Goal: Contribute content: Contribute content

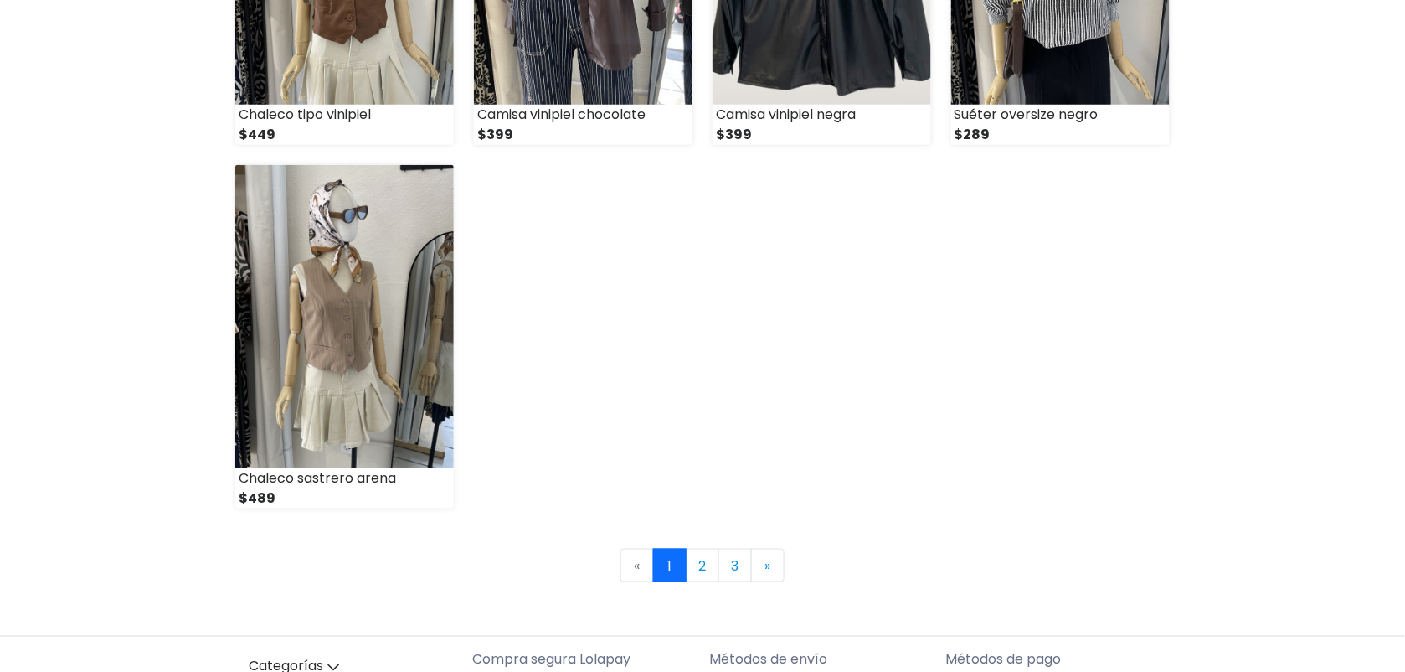
scroll to position [2254, 0]
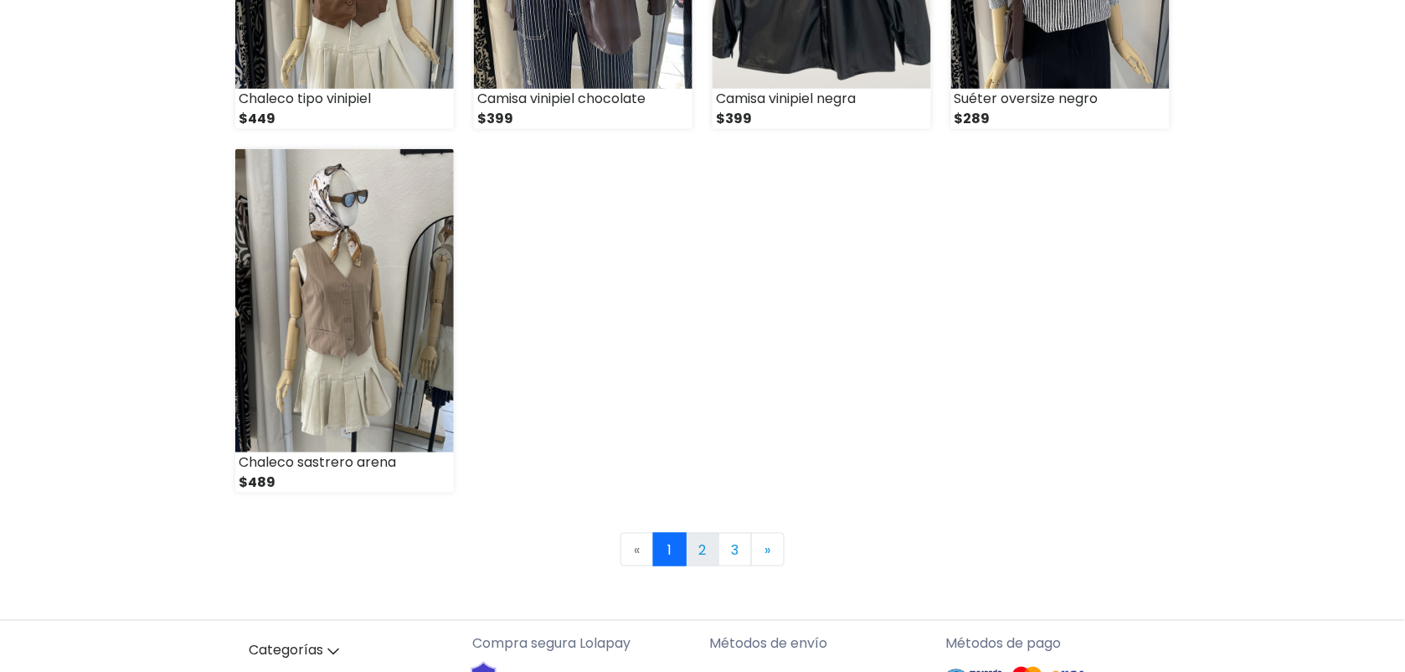
click at [701, 553] on link "2" at bounding box center [702, 549] width 33 height 33
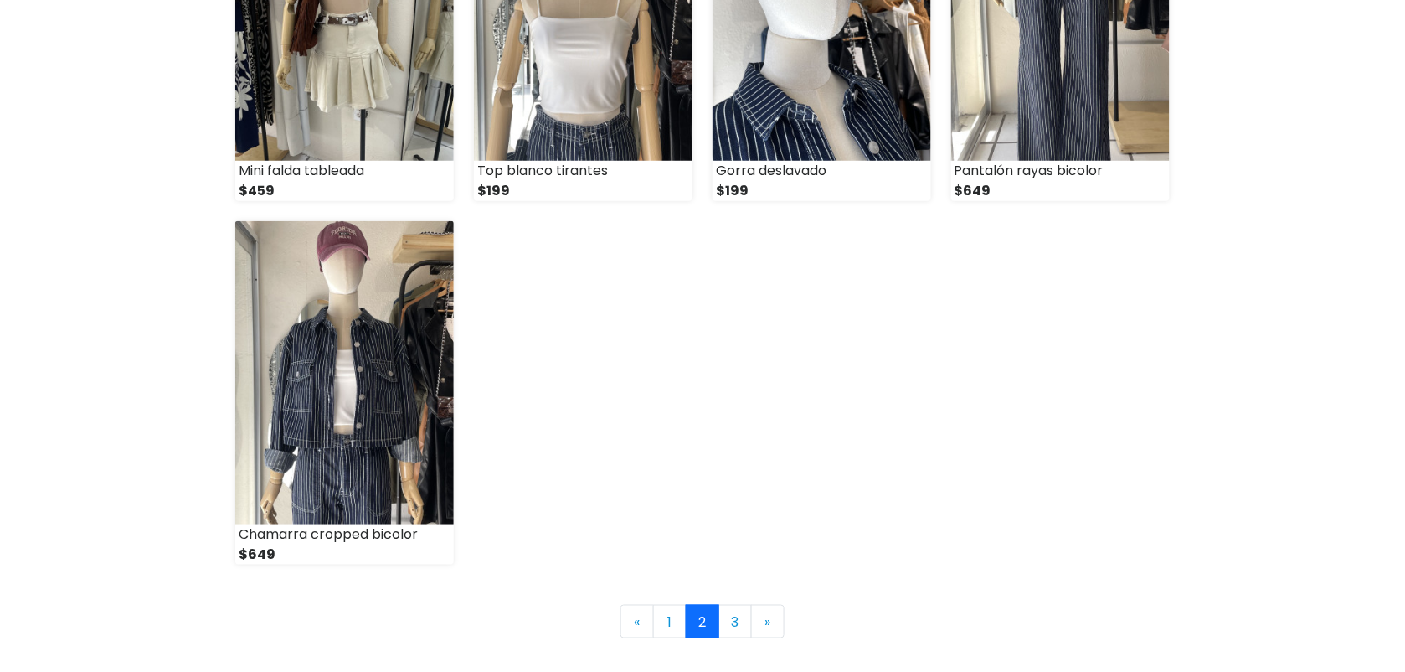
scroll to position [2187, 0]
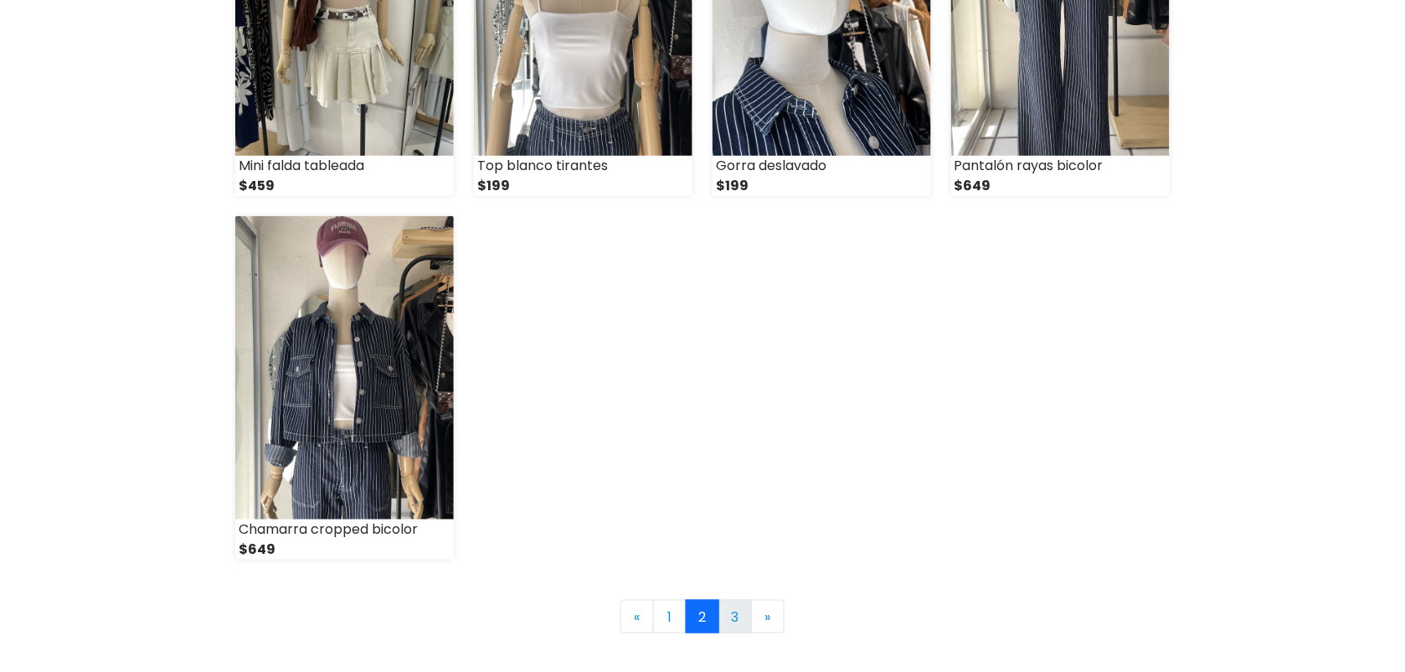
click at [733, 613] on link "3" at bounding box center [734, 616] width 33 height 33
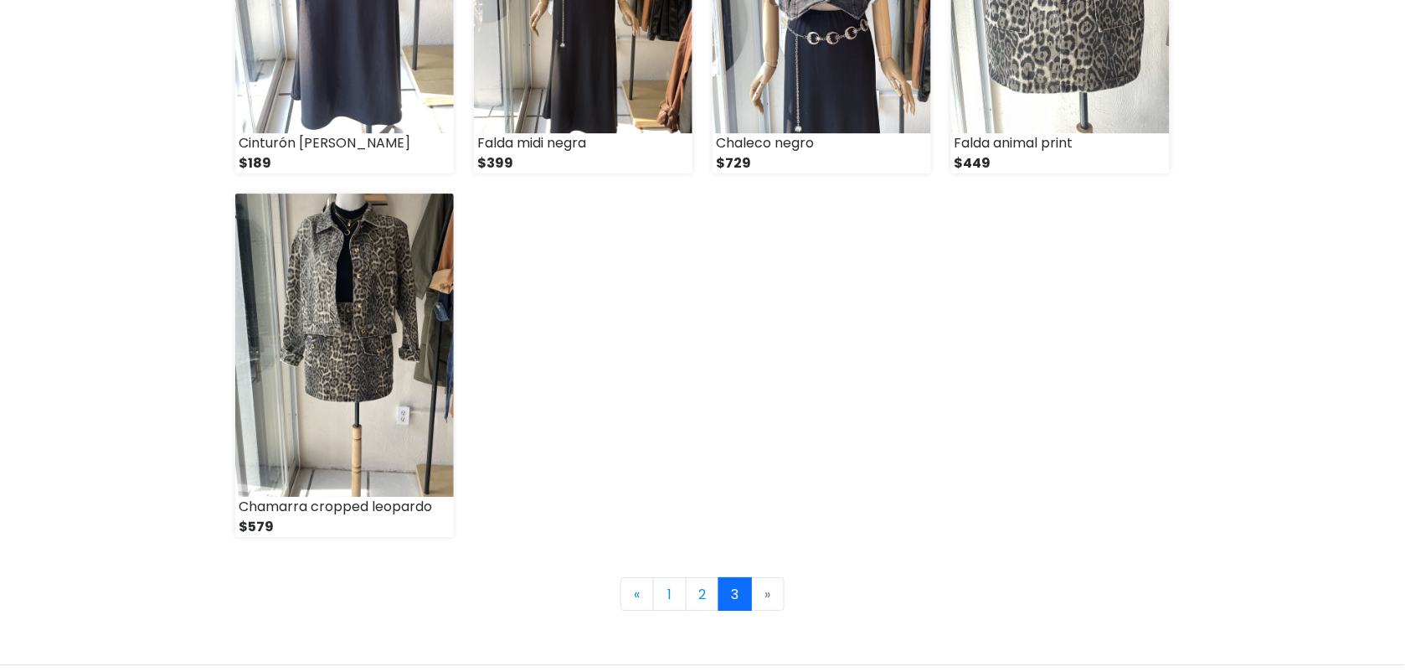
scroll to position [1507, 0]
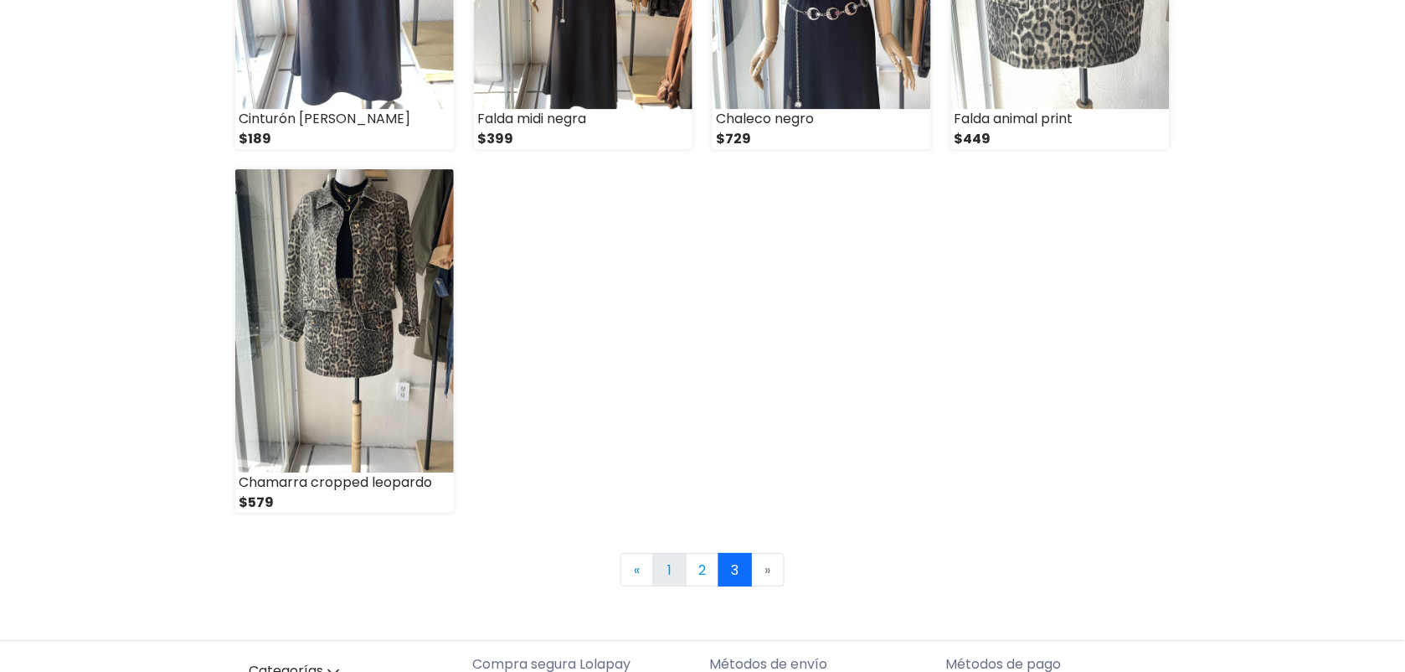
click at [674, 566] on link "1" at bounding box center [669, 569] width 33 height 33
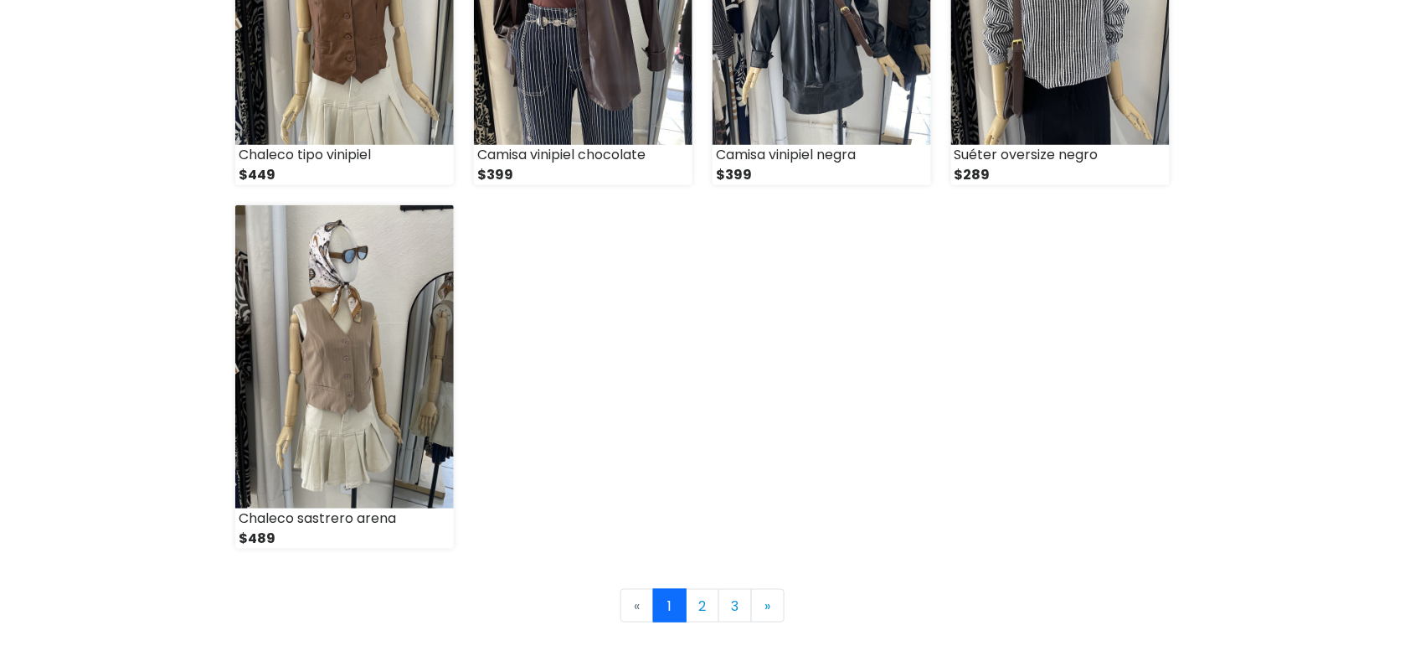
scroll to position [2229, 0]
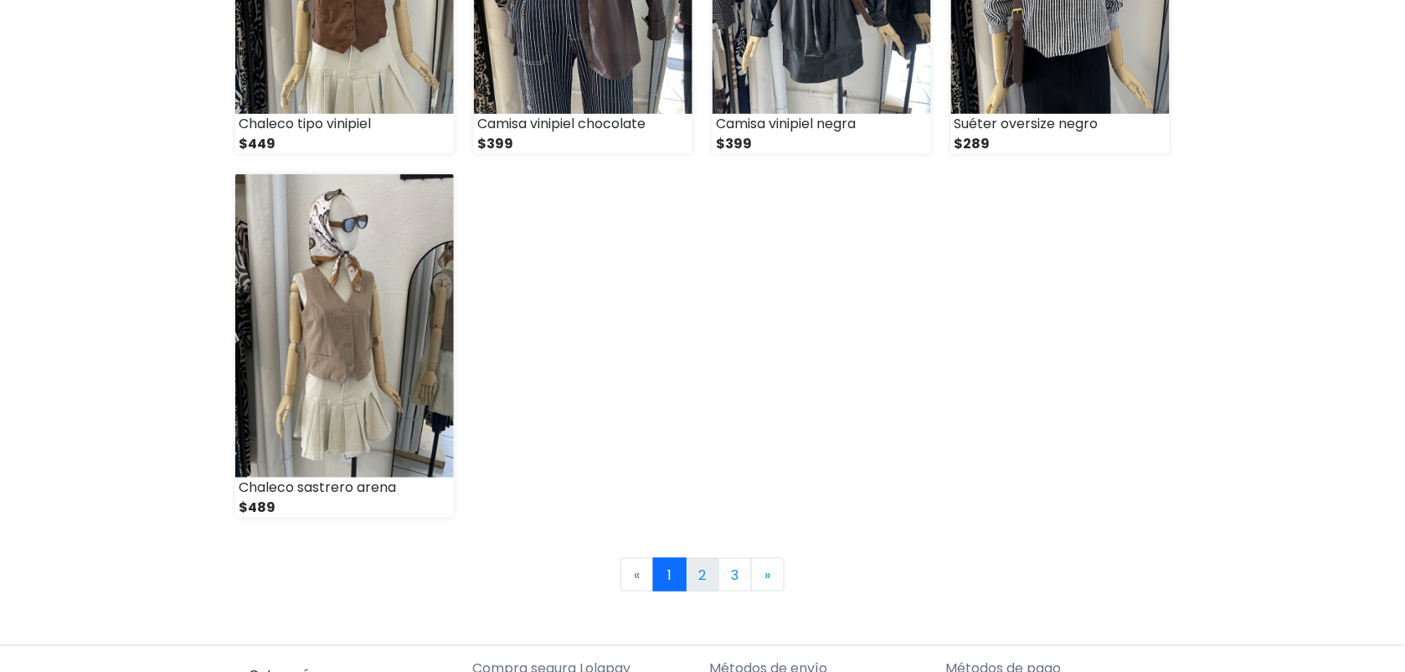
click at [700, 579] on link "2" at bounding box center [702, 574] width 33 height 33
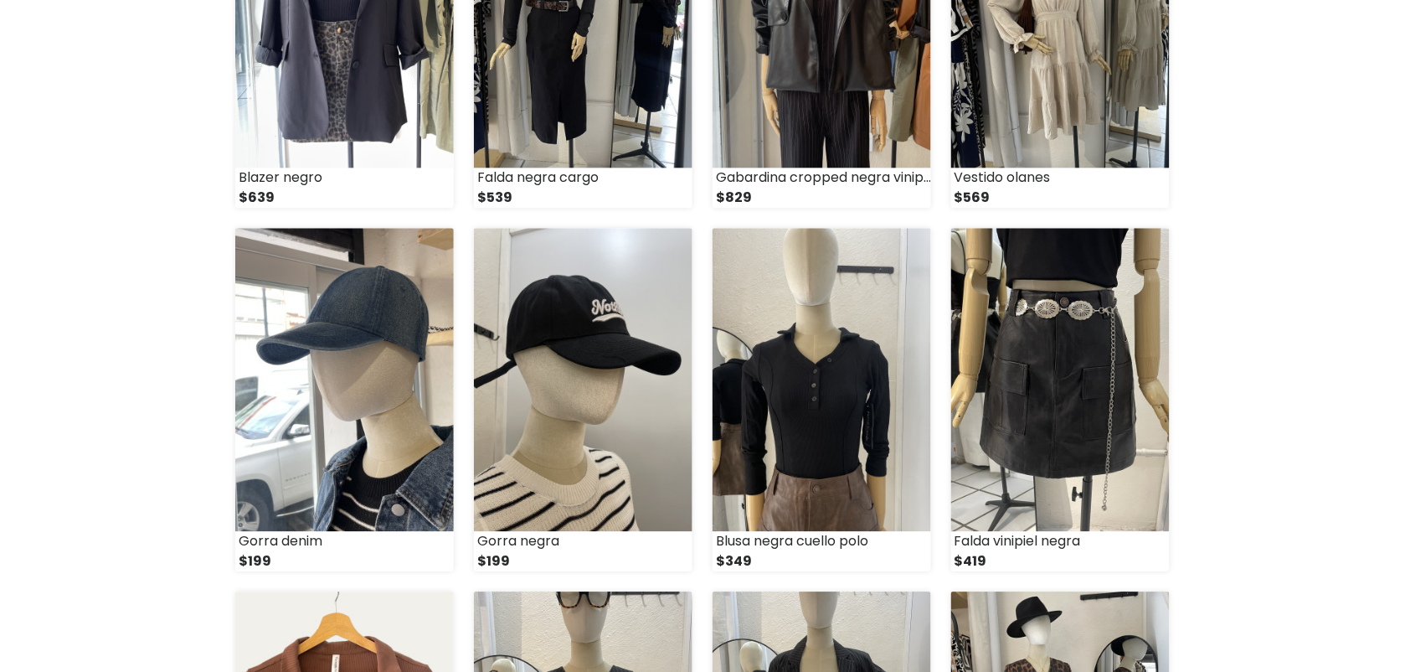
scroll to position [1122, 0]
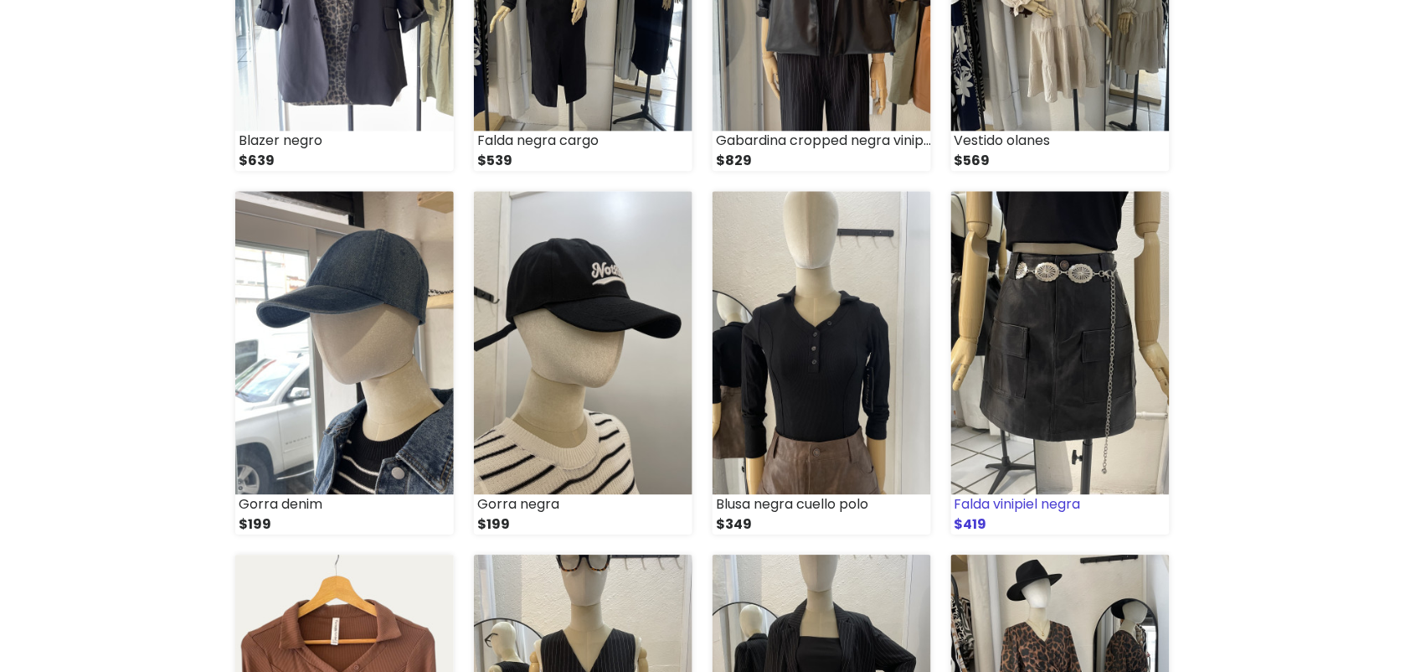
click at [1026, 385] on img at bounding box center [1060, 342] width 219 height 303
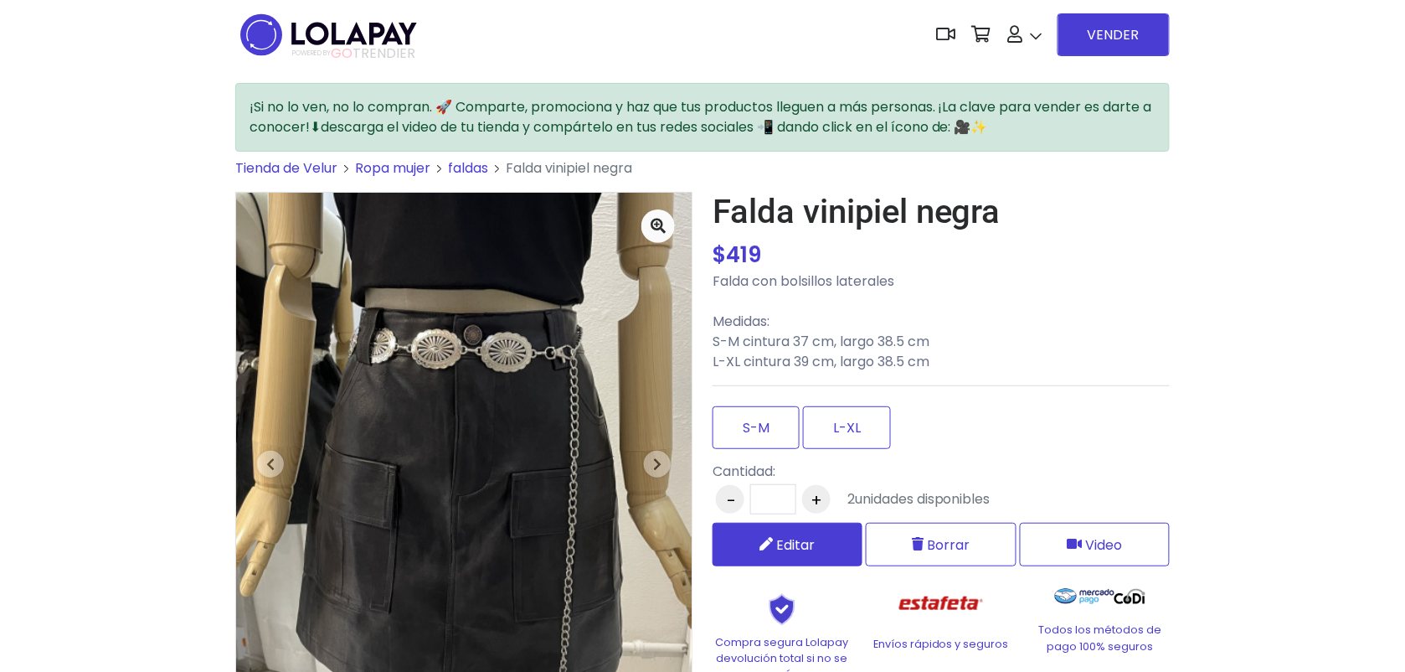
click at [811, 542] on span "Editar" at bounding box center [796, 544] width 39 height 21
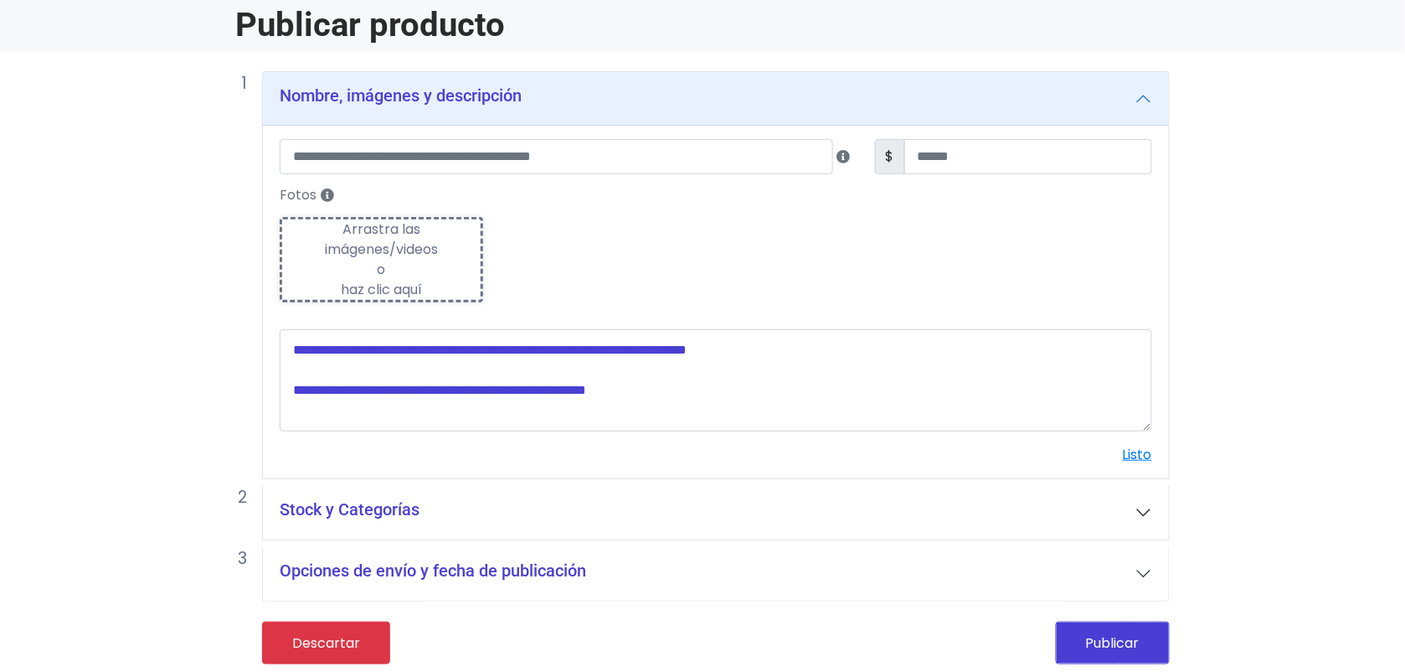
scroll to position [76, 0]
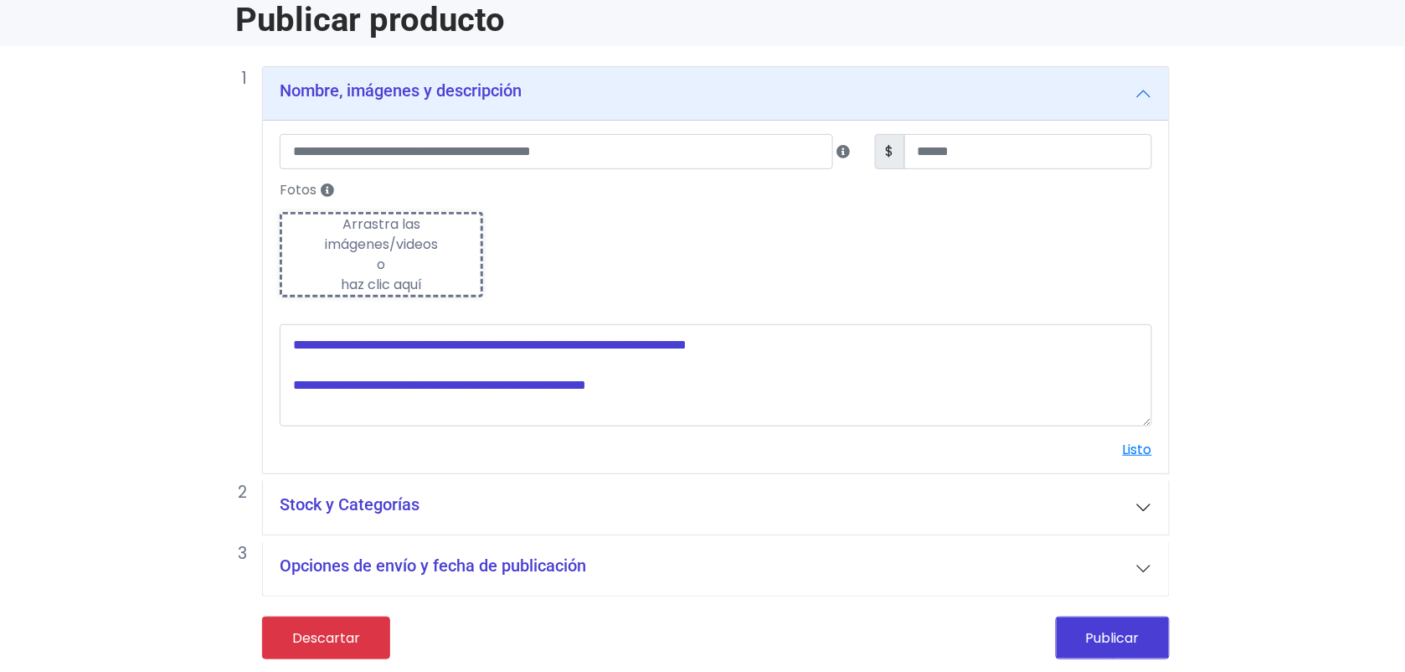
type input "**********"
type input "***"
type textarea "**********"
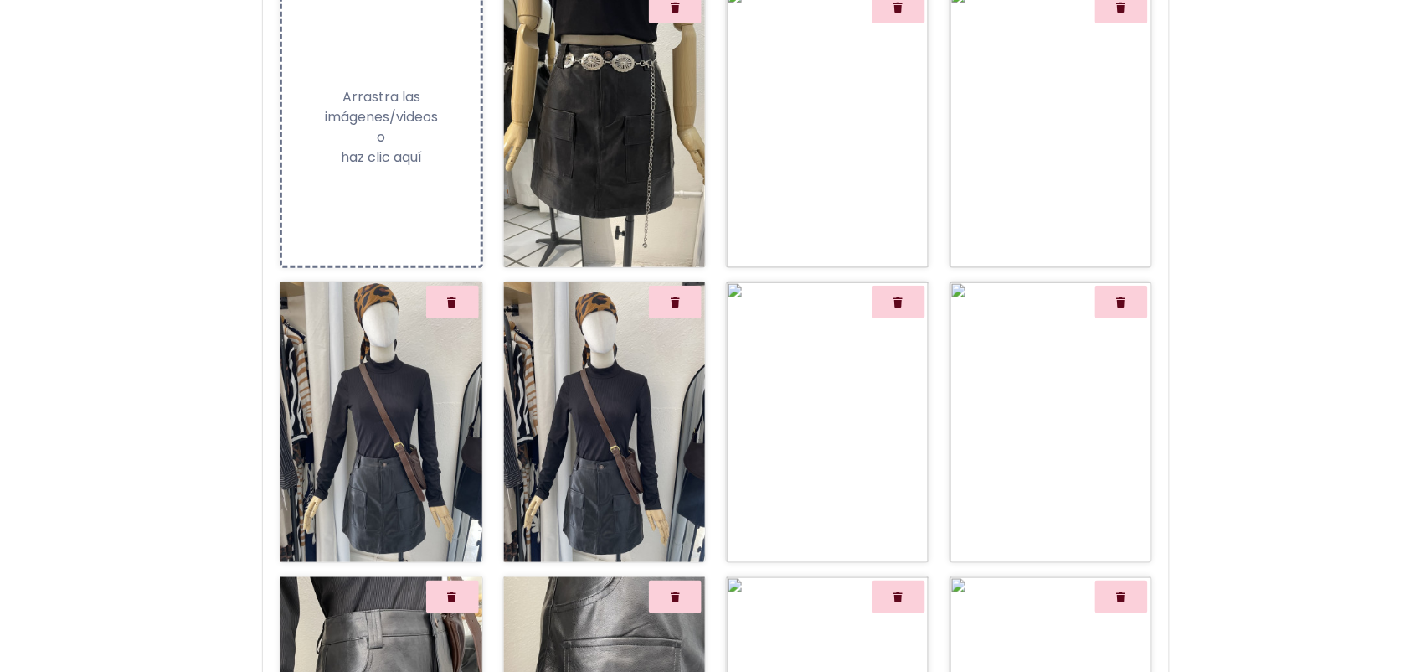
scroll to position [253, 0]
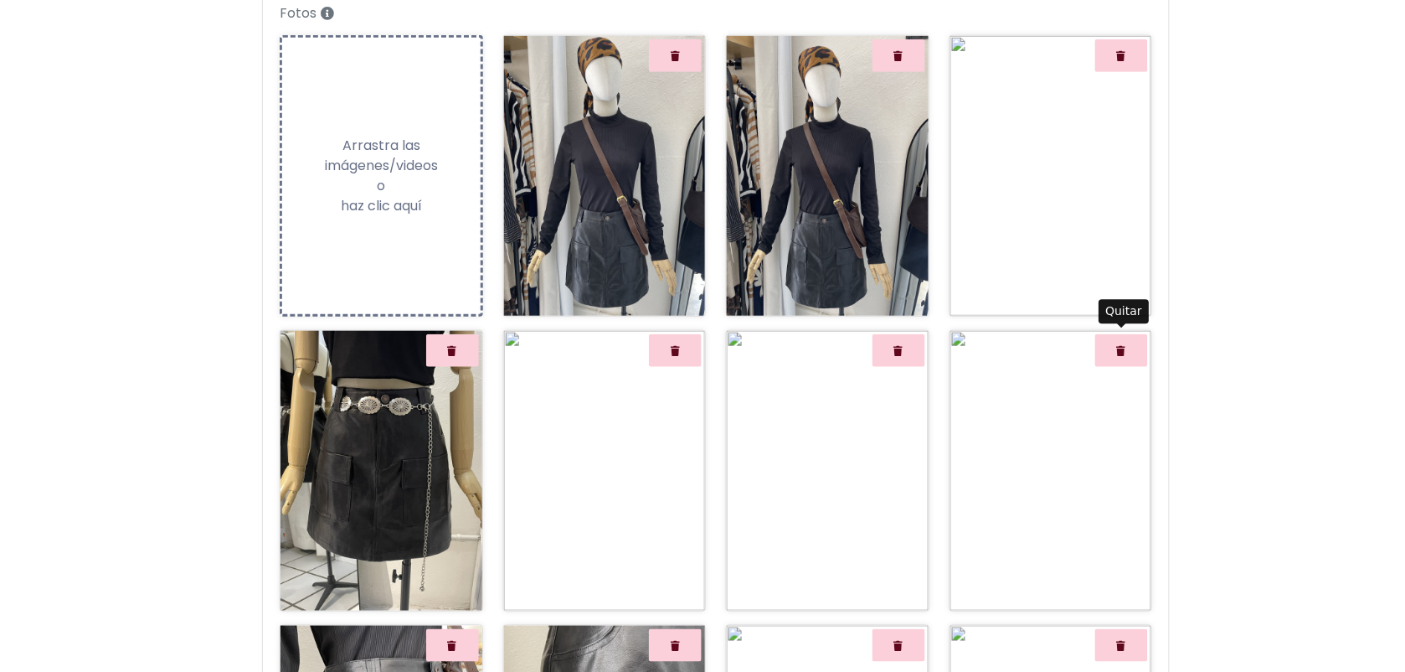
click at [1127, 353] on button "Quitar" at bounding box center [1121, 350] width 53 height 33
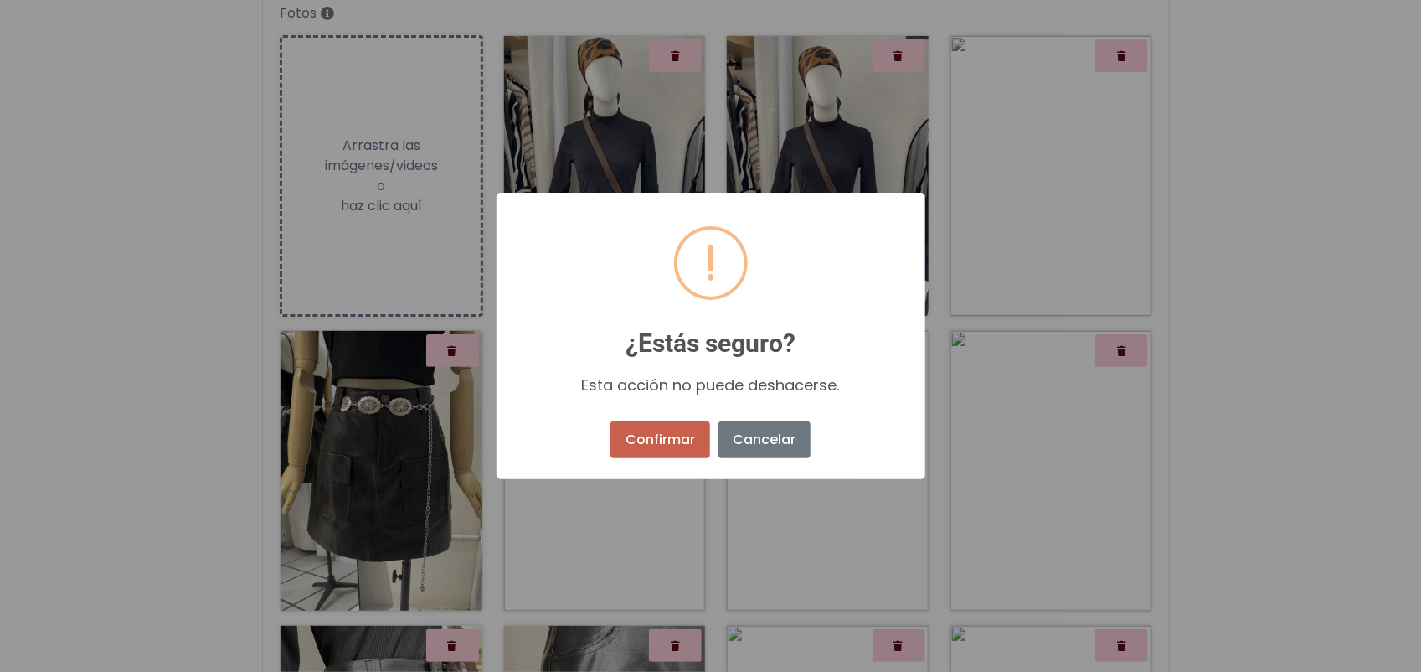
click at [654, 452] on button "Confirmar" at bounding box center [659, 439] width 99 height 37
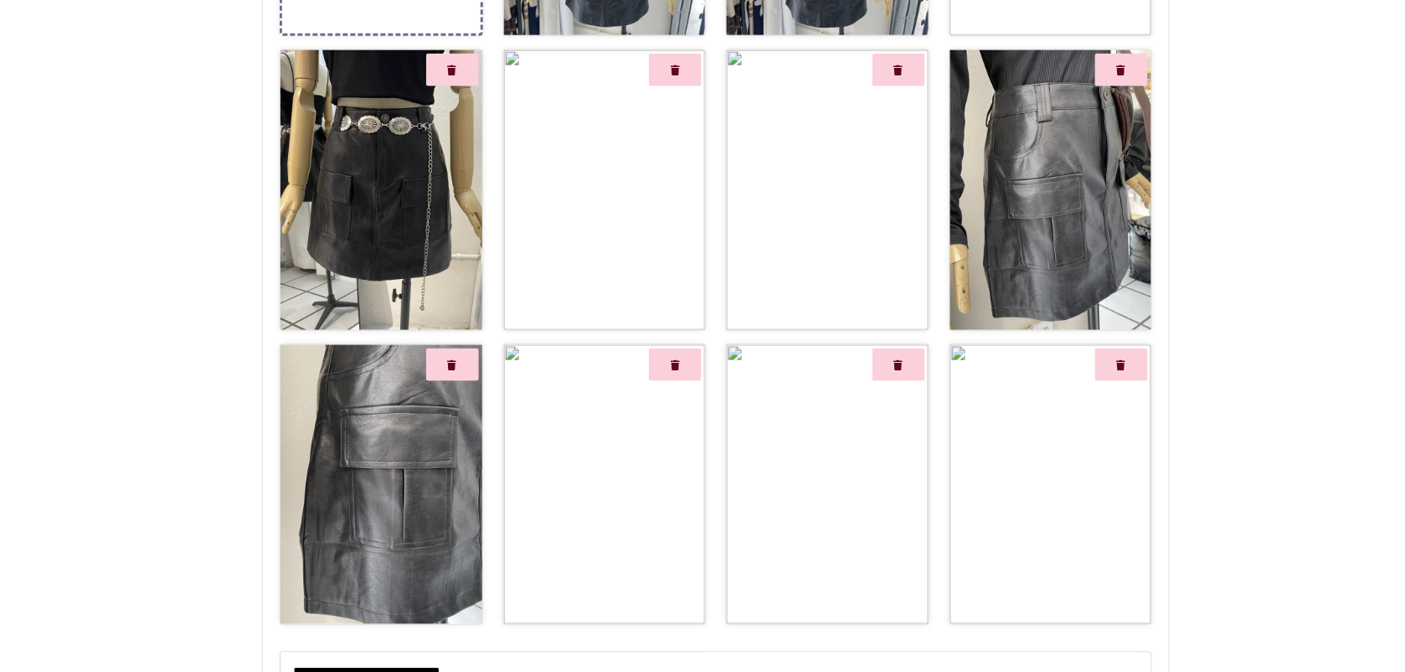
scroll to position [538, 0]
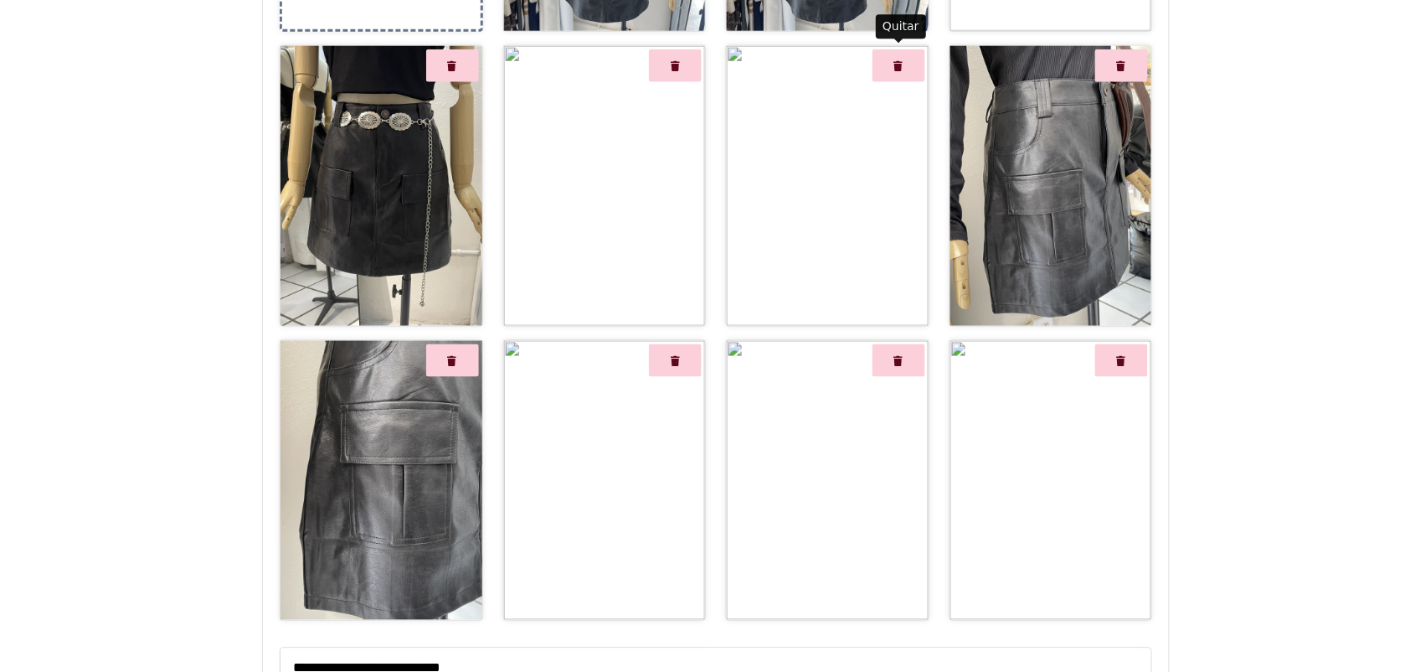
click at [900, 72] on button "Quitar" at bounding box center [899, 65] width 53 height 33
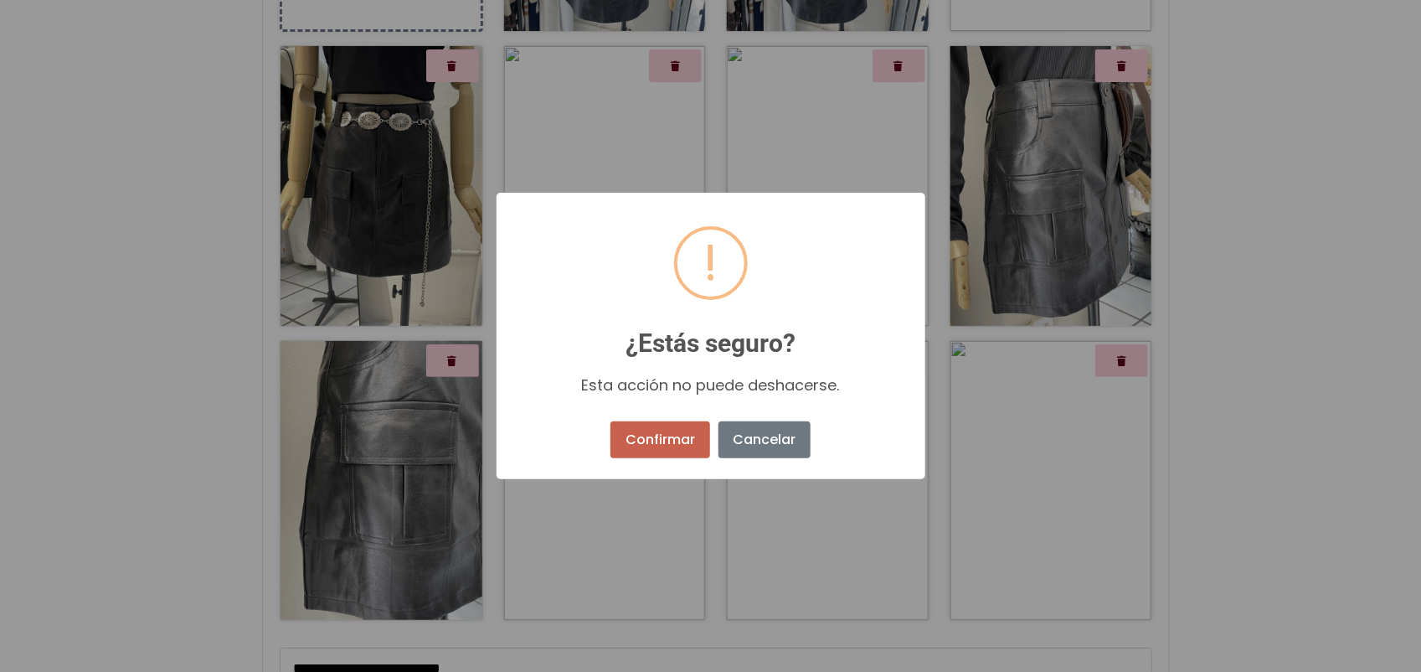
click at [641, 436] on button "Confirmar" at bounding box center [659, 439] width 99 height 37
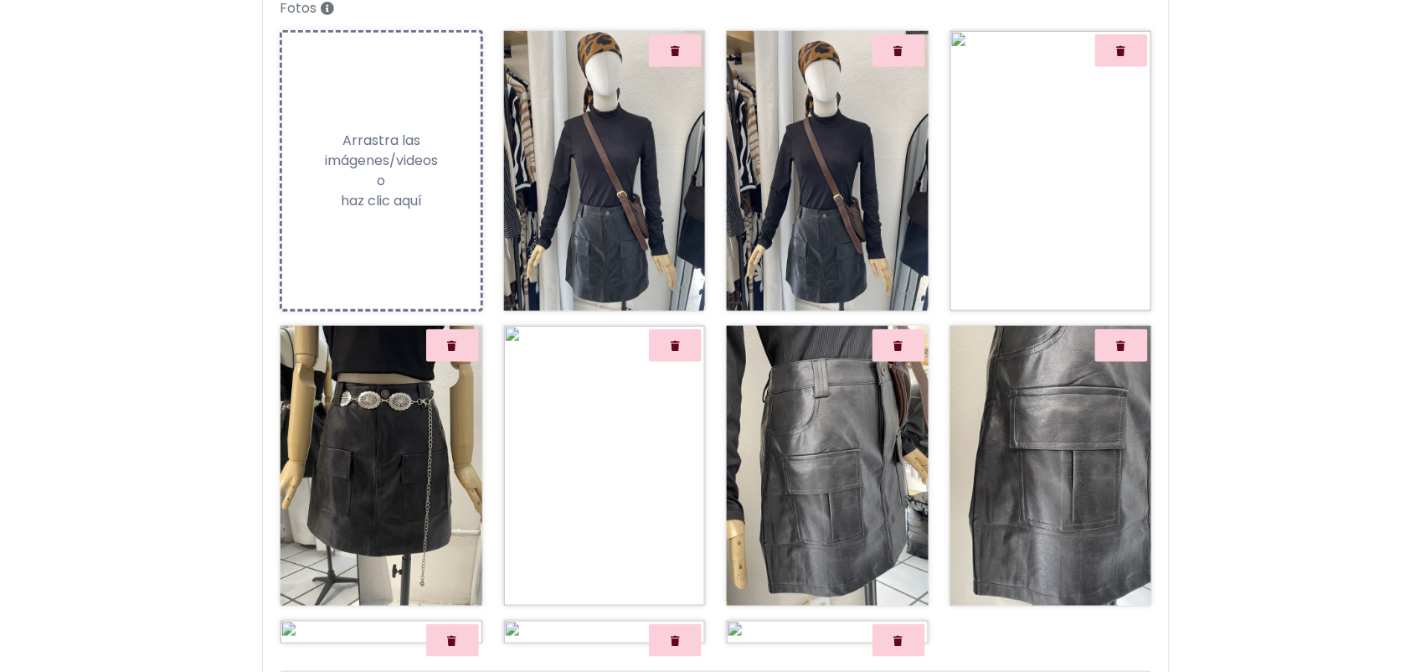
scroll to position [859, 0]
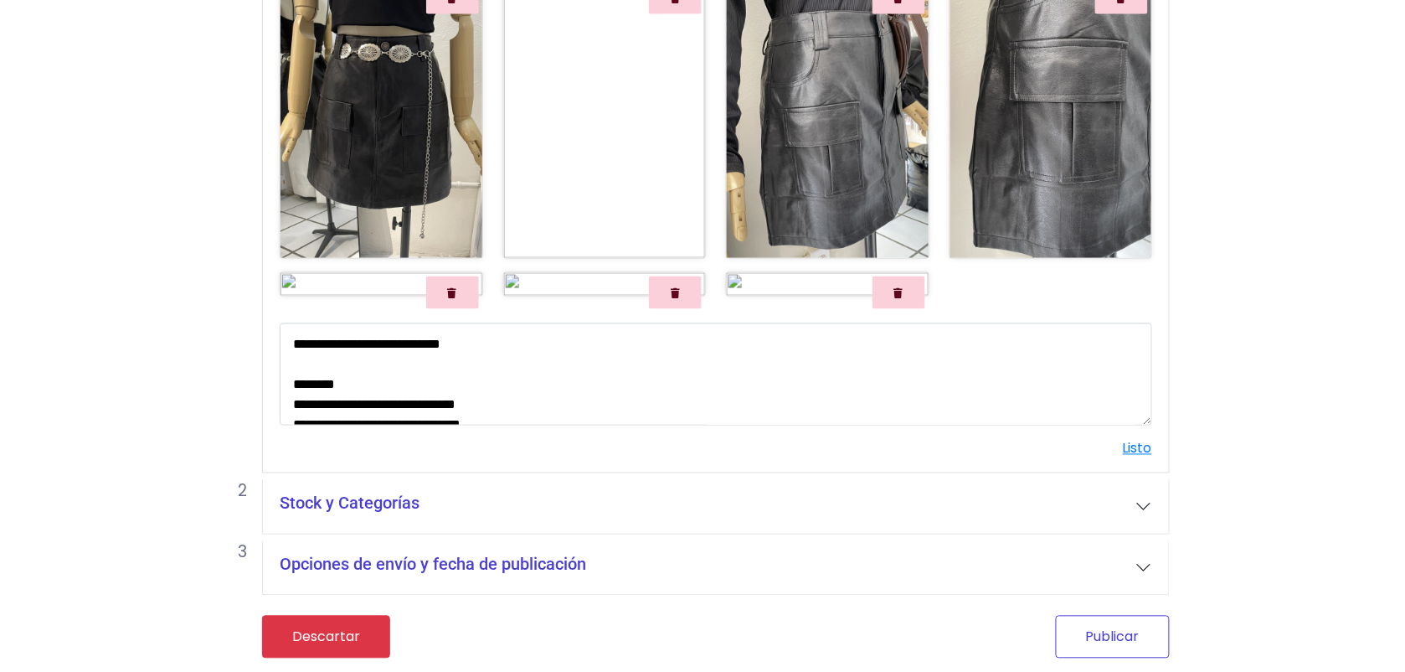
click at [1137, 649] on button "Publicar" at bounding box center [1113, 636] width 114 height 43
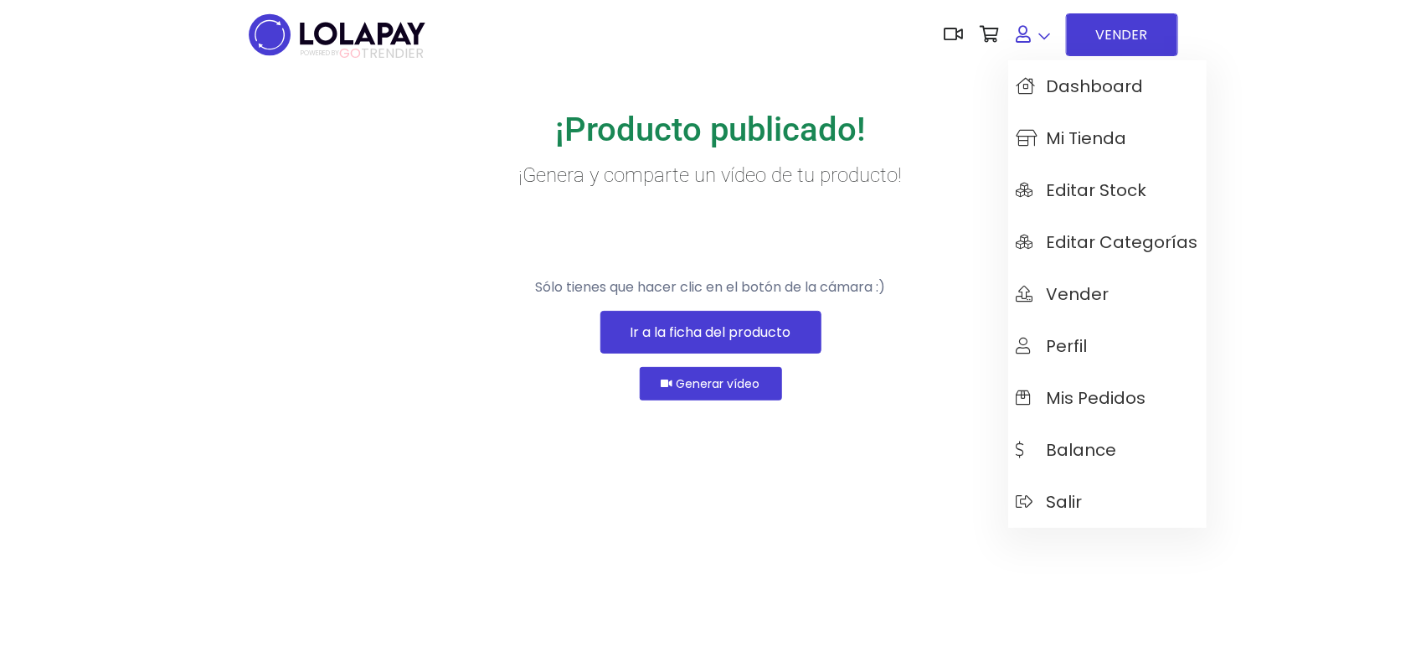
click at [1032, 39] on link at bounding box center [1033, 34] width 51 height 51
click at [1089, 145] on span "Mi tienda" at bounding box center [1072, 138] width 111 height 18
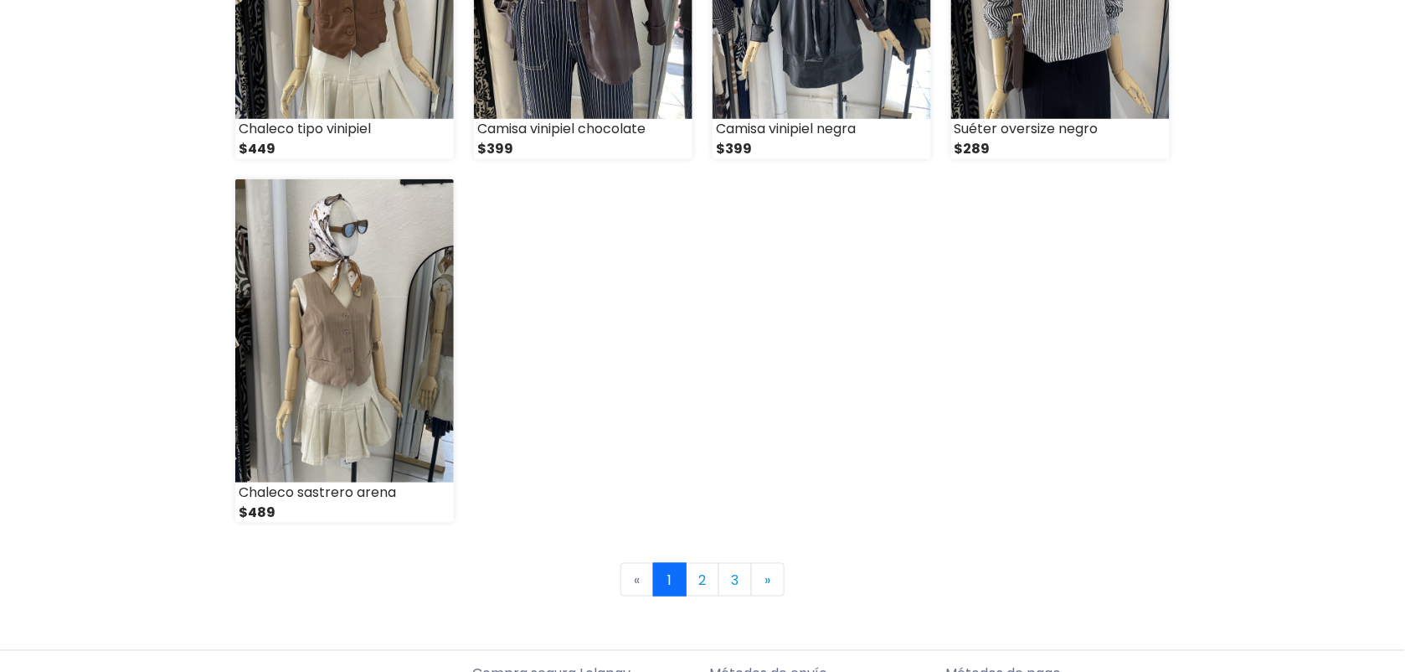
scroll to position [2244, 0]
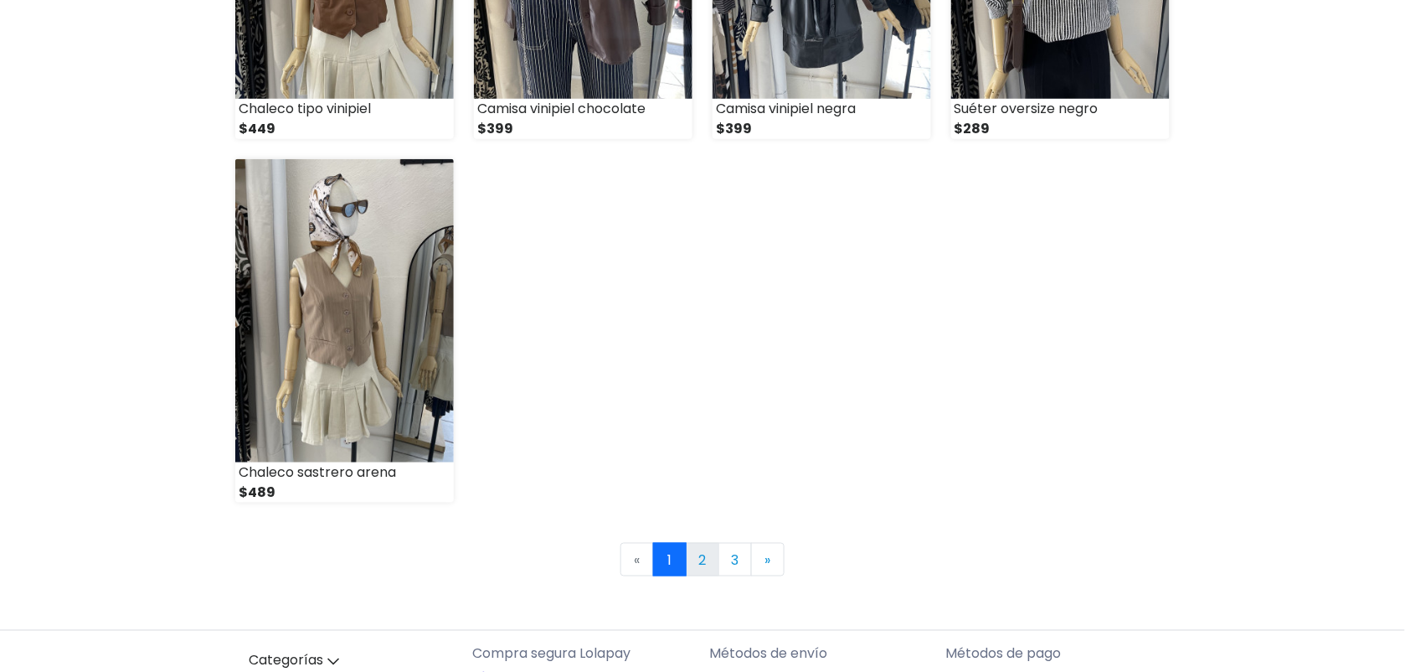
click at [705, 550] on link "2" at bounding box center [702, 559] width 33 height 33
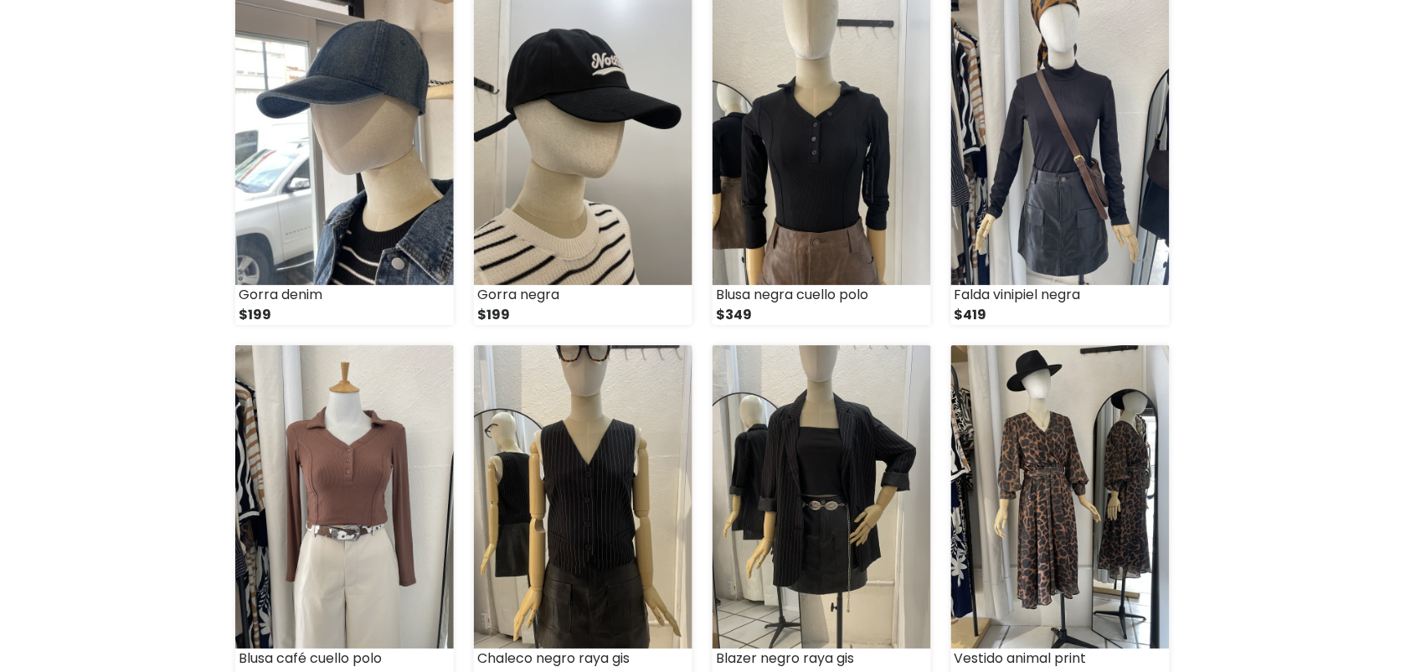
scroll to position [1347, 0]
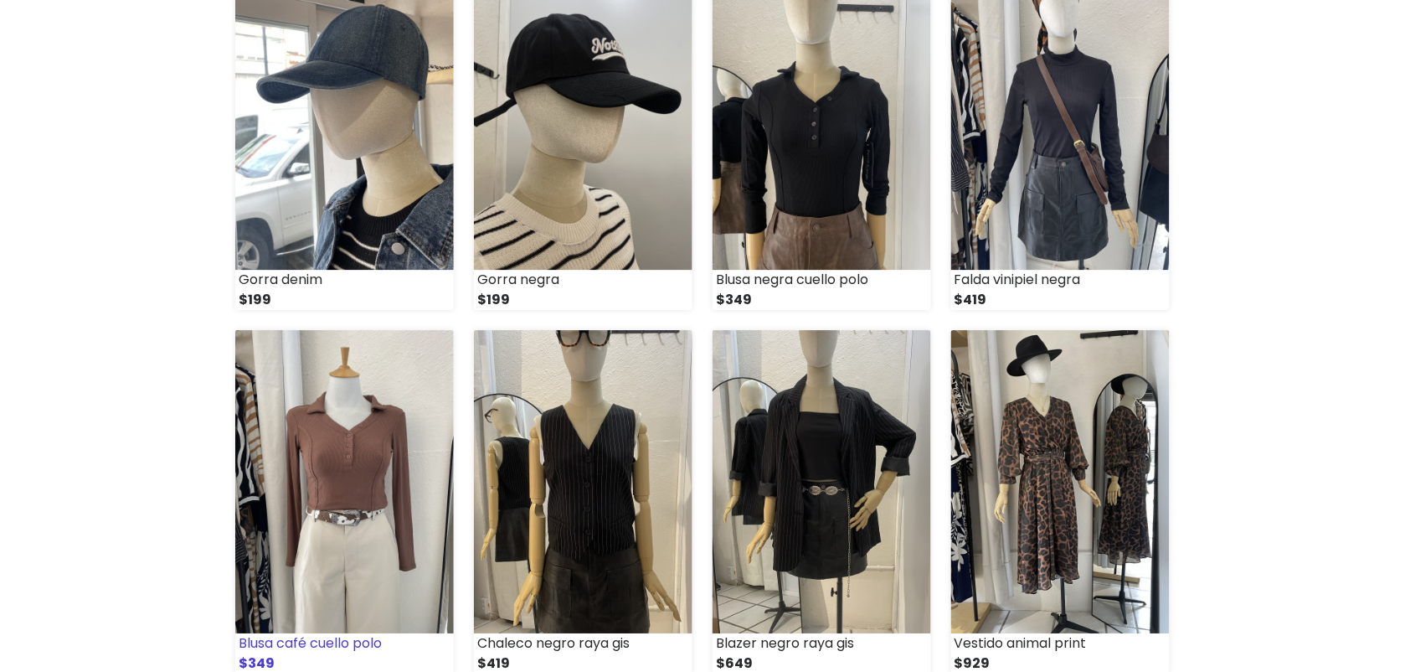
click at [366, 492] on img at bounding box center [344, 481] width 219 height 303
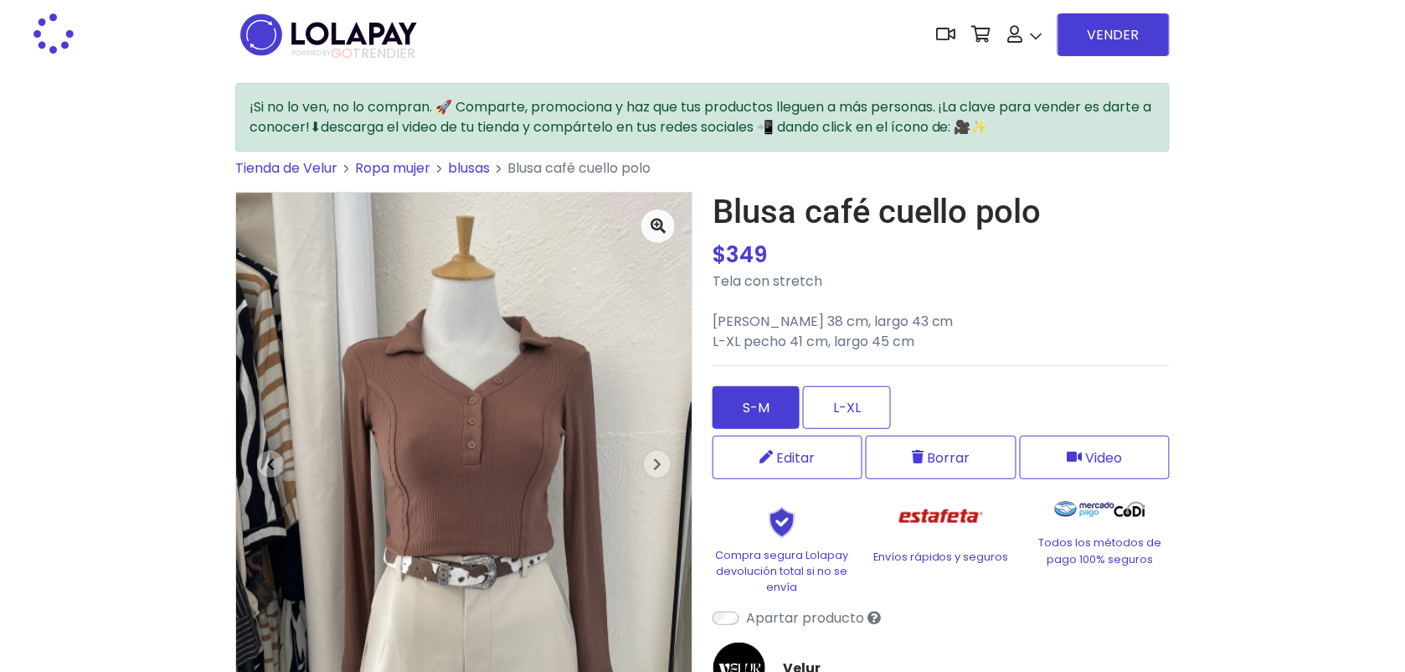
click at [784, 407] on label "S-M" at bounding box center [756, 407] width 87 height 43
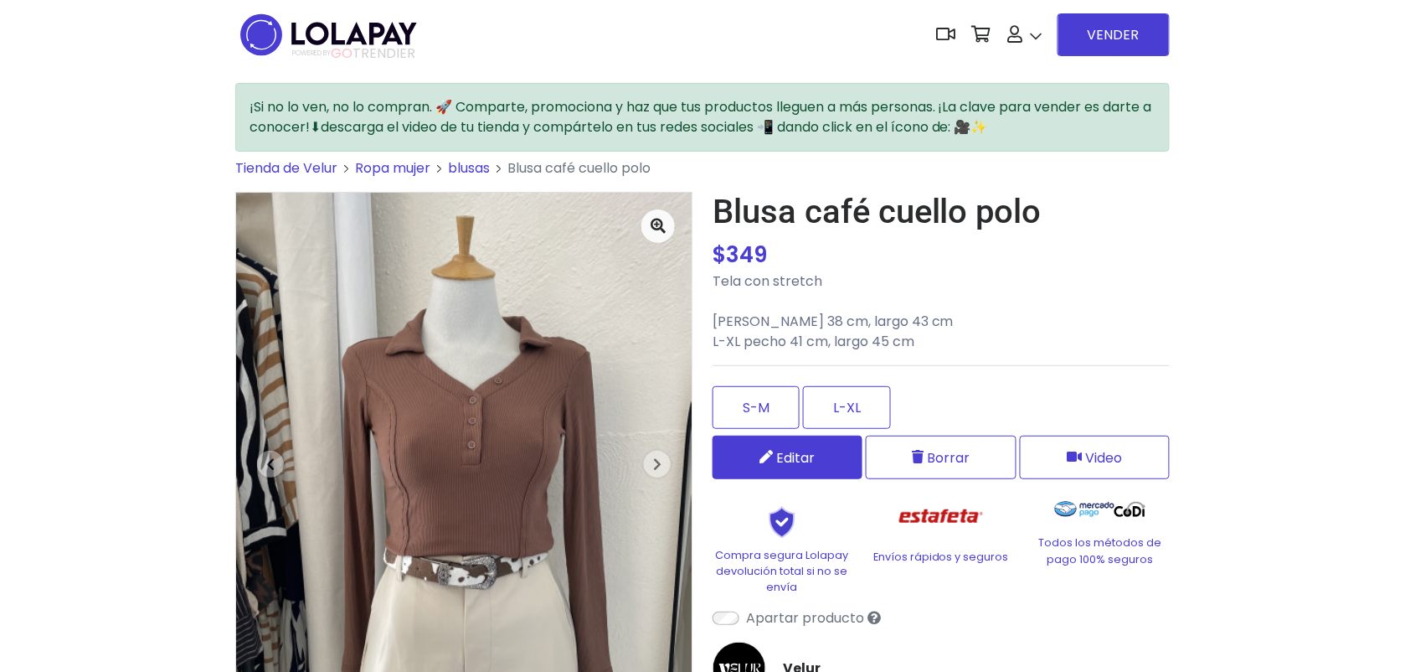
click at [780, 454] on span "Editar" at bounding box center [796, 457] width 39 height 21
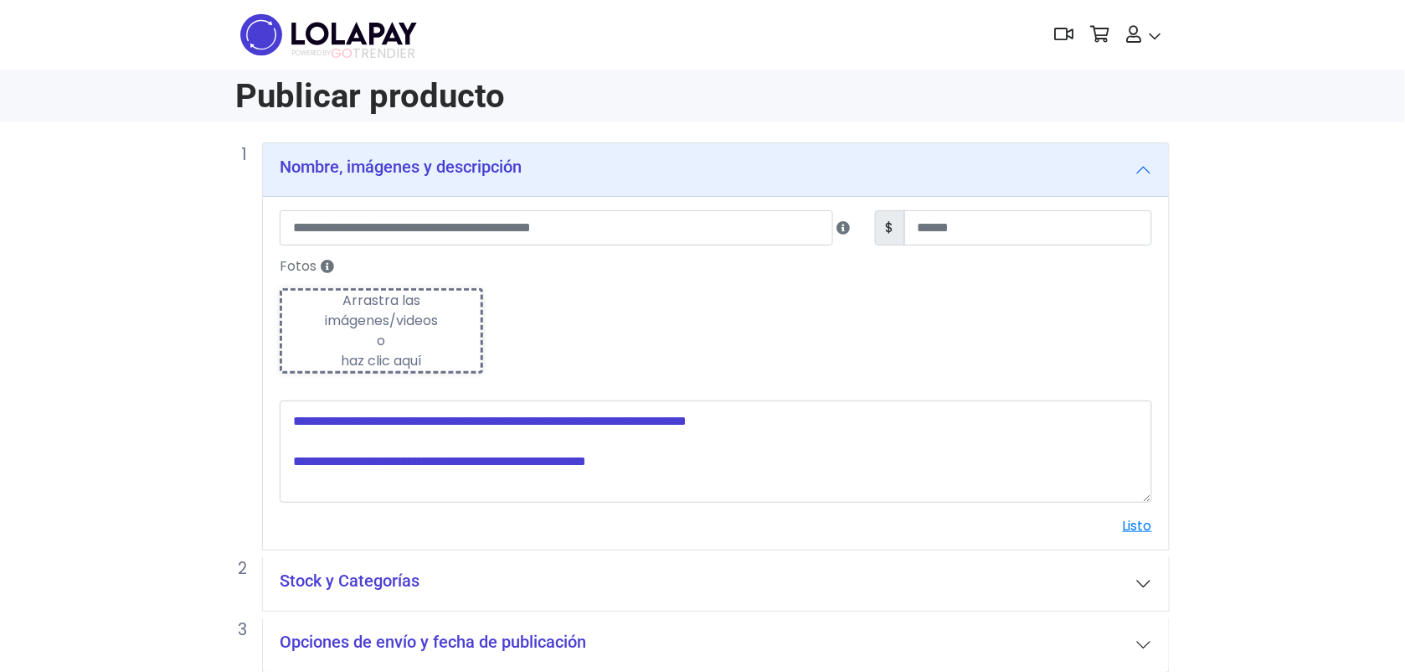
type input "**********"
type input "***"
type textarea "**********"
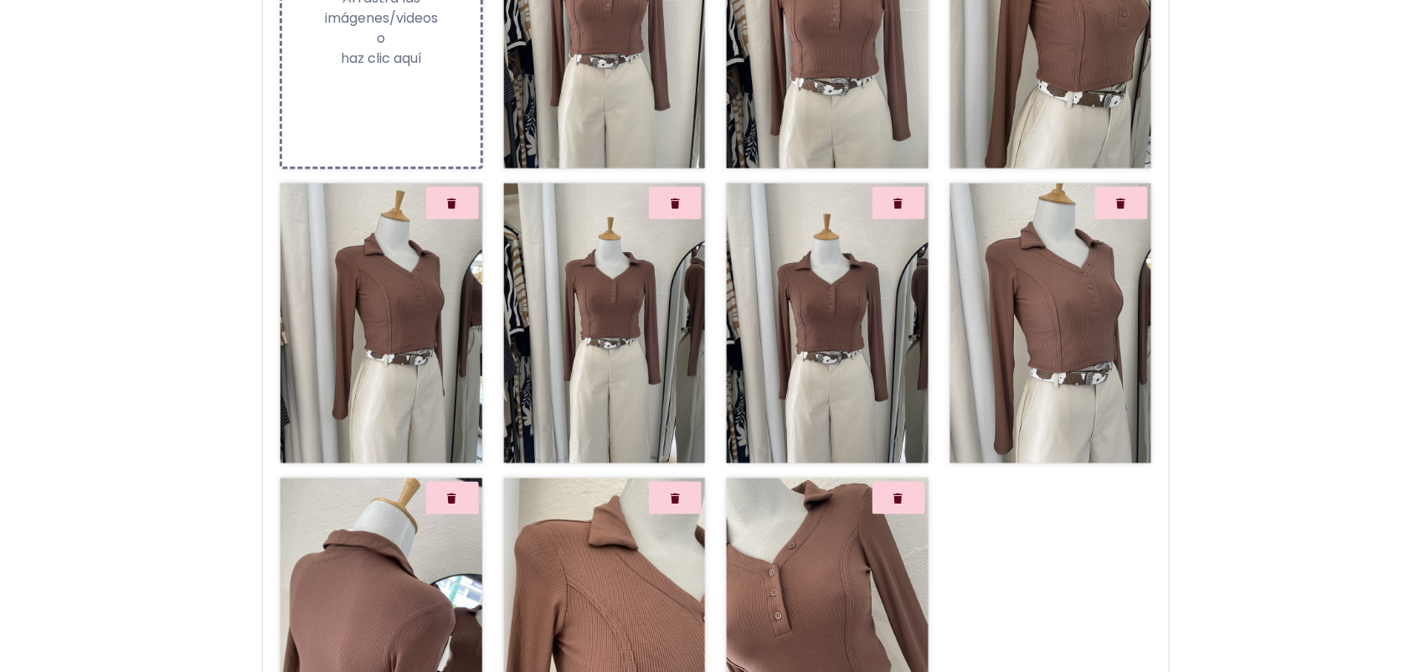
scroll to position [478, 0]
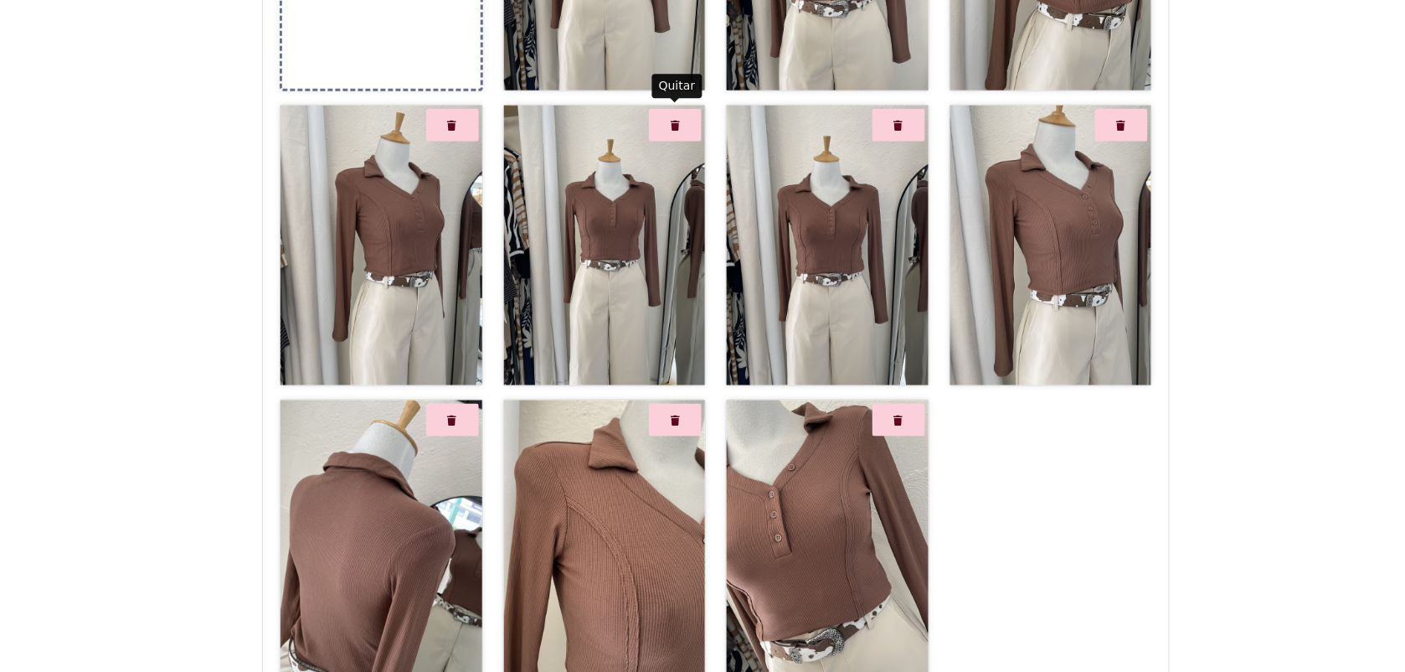
click at [666, 124] on button "Quitar" at bounding box center [675, 125] width 53 height 33
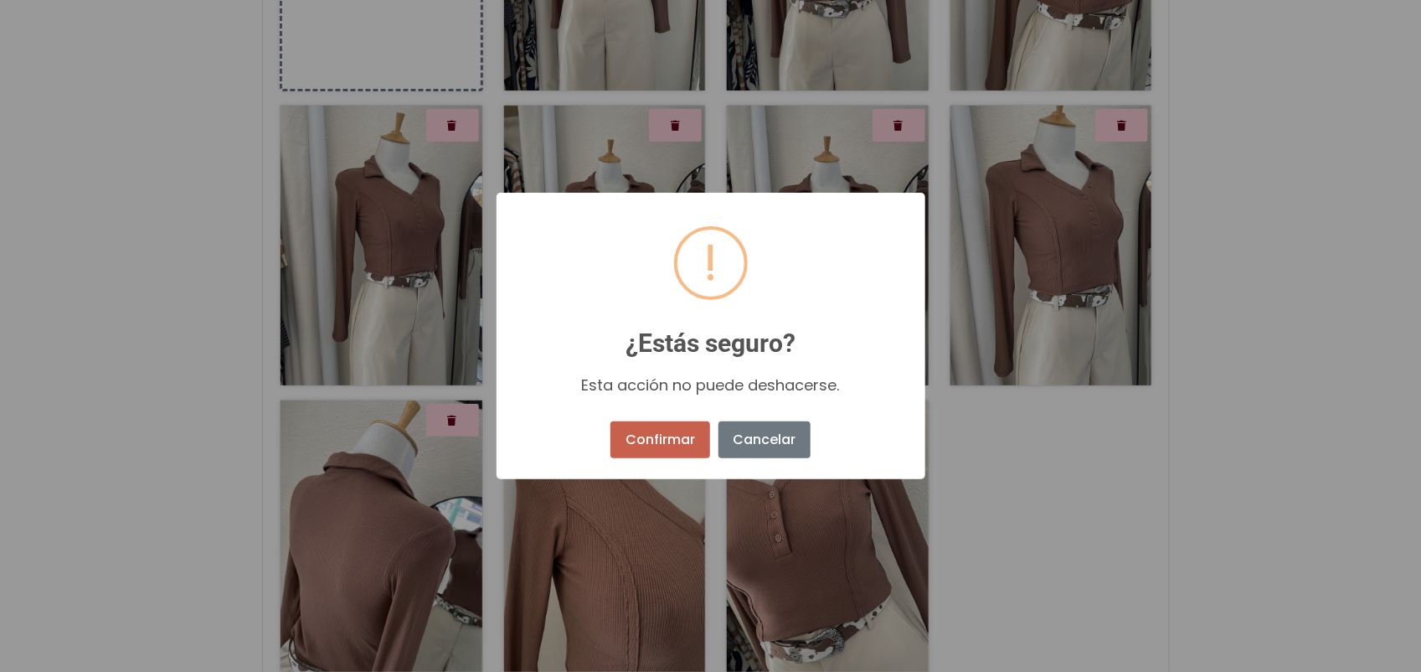
click at [693, 444] on button "Confirmar" at bounding box center [659, 439] width 99 height 37
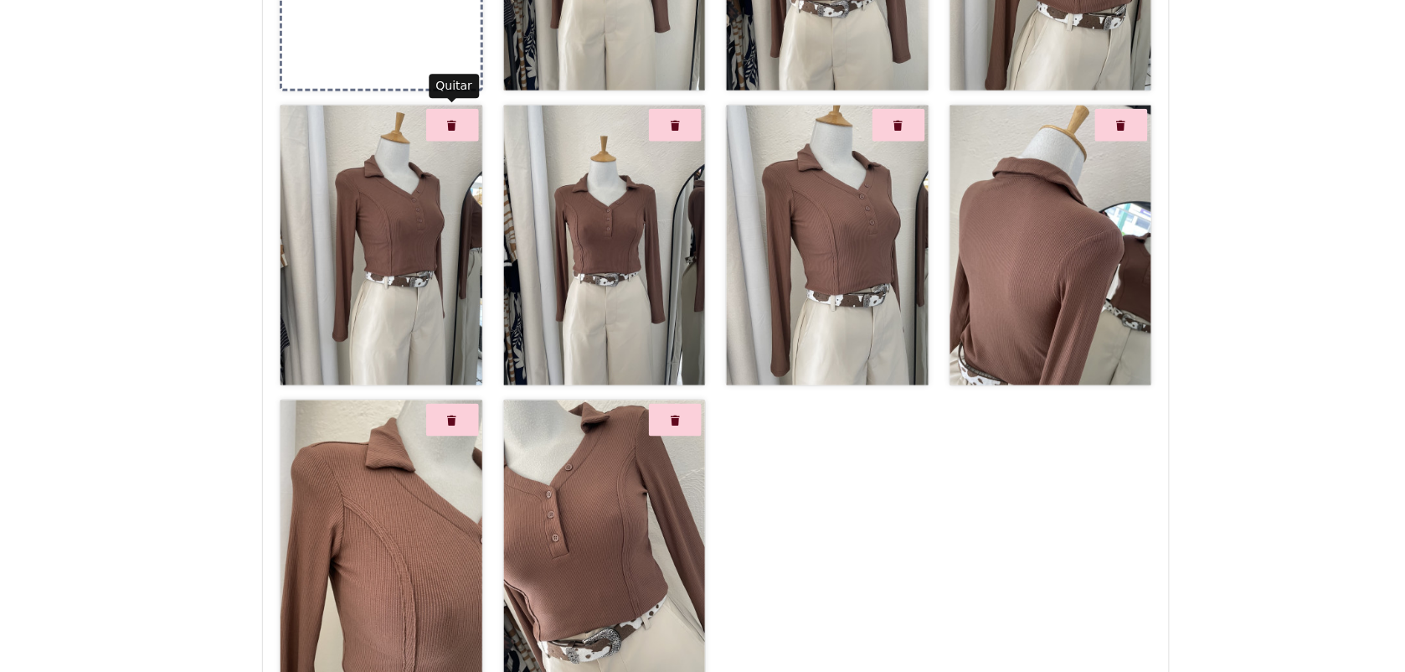
click at [442, 120] on button "Quitar" at bounding box center [452, 125] width 53 height 33
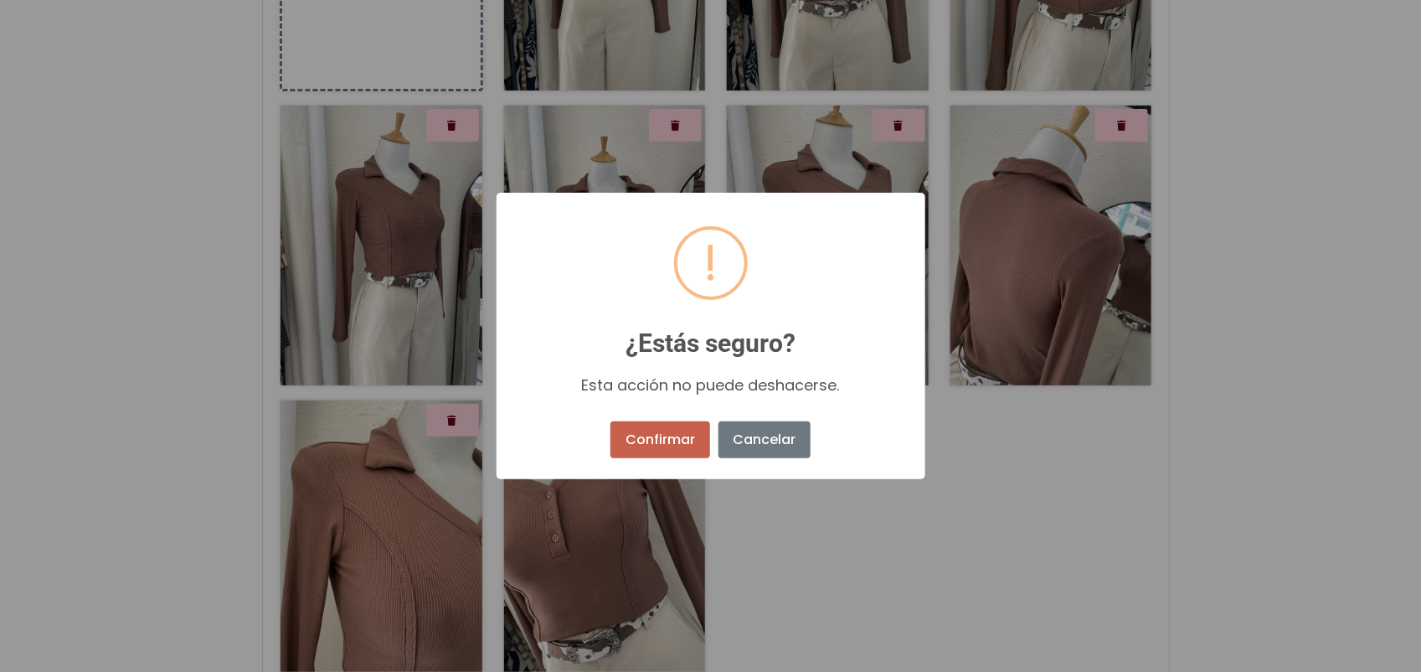
click at [683, 432] on button "Confirmar" at bounding box center [659, 439] width 99 height 37
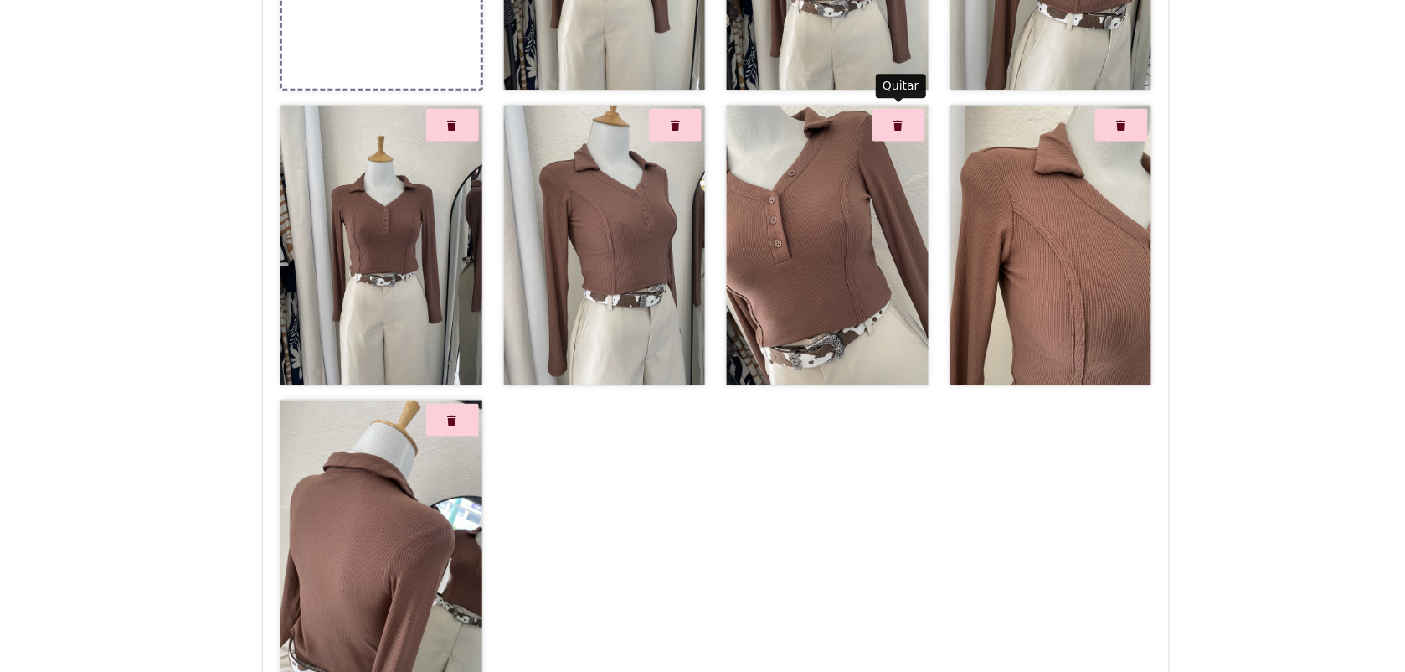
click at [899, 126] on icon "Quitar" at bounding box center [898, 126] width 9 height 10
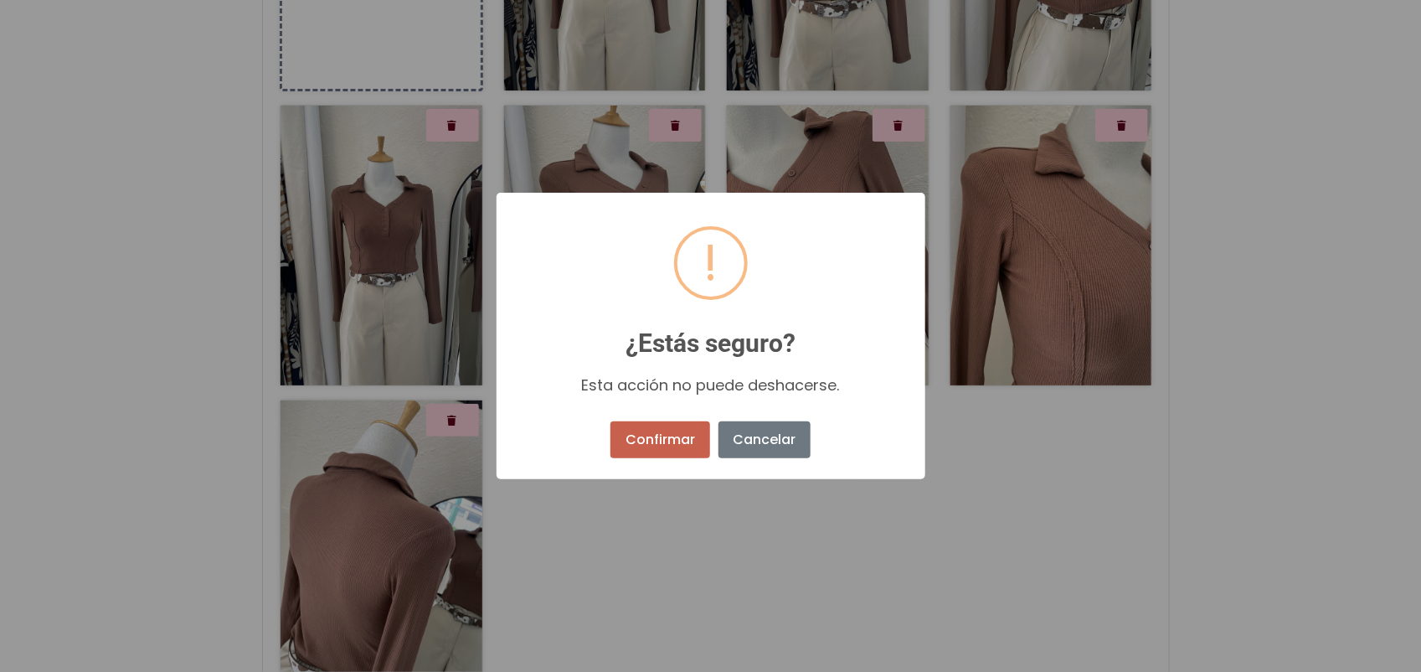
click at [682, 428] on button "Confirmar" at bounding box center [659, 439] width 99 height 37
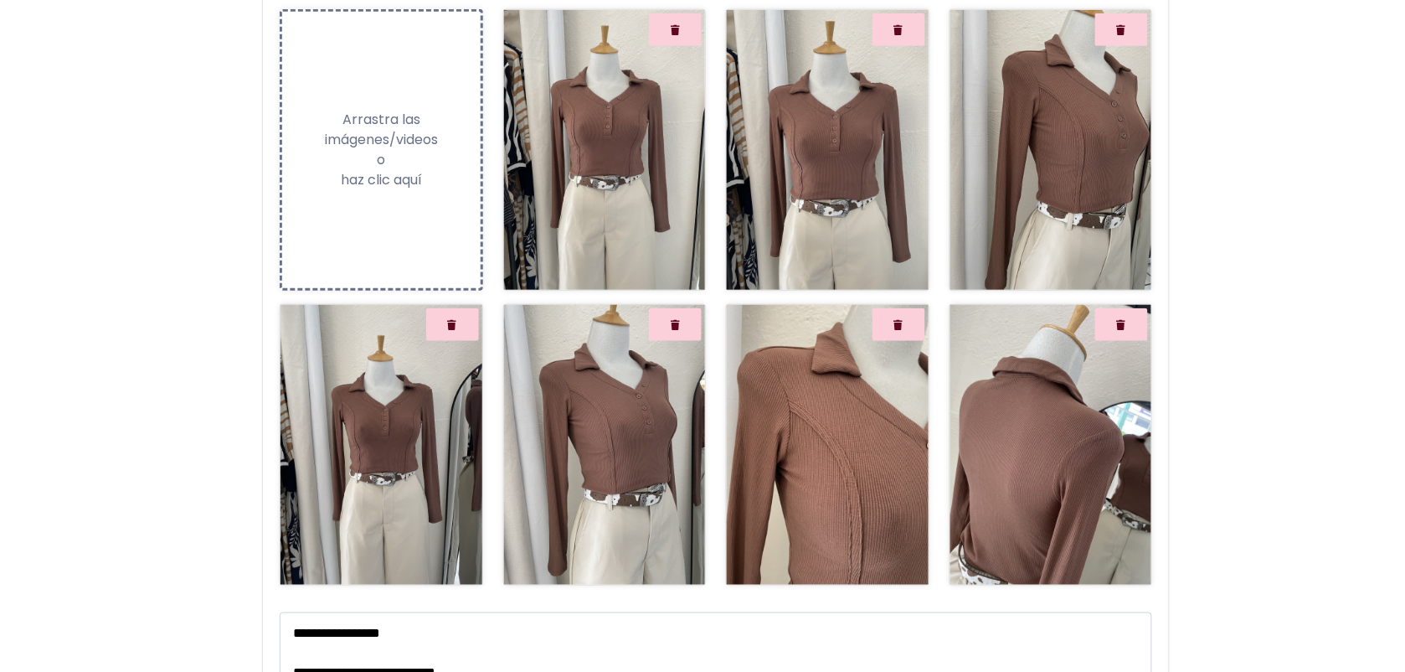
scroll to position [275, 0]
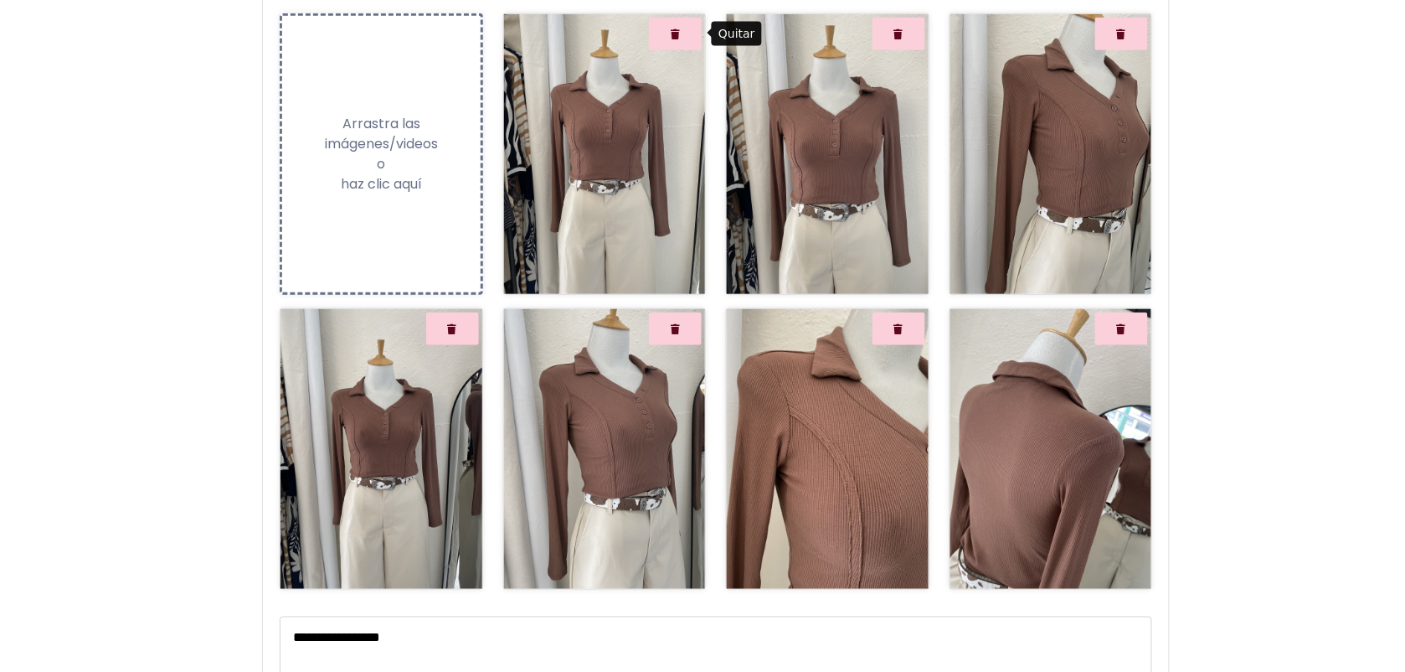
click at [681, 40] on button "Quitar" at bounding box center [675, 34] width 53 height 33
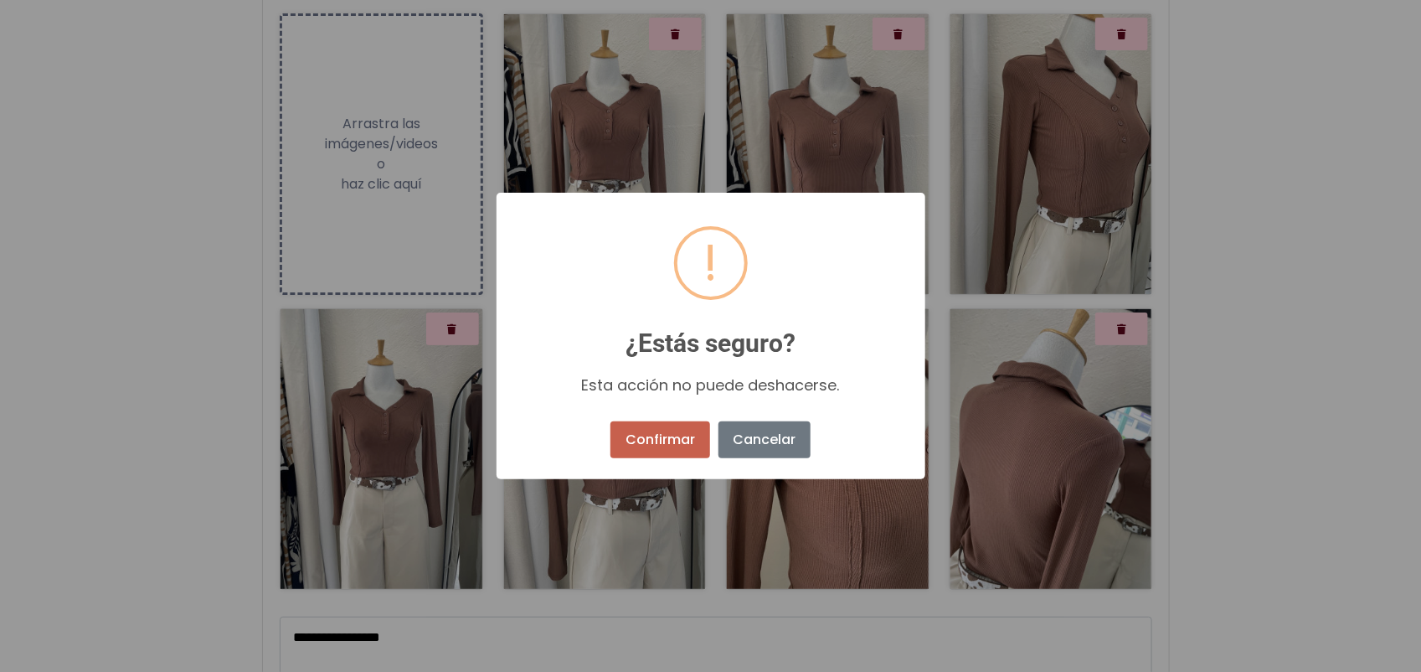
click at [639, 424] on button "Confirmar" at bounding box center [659, 439] width 99 height 37
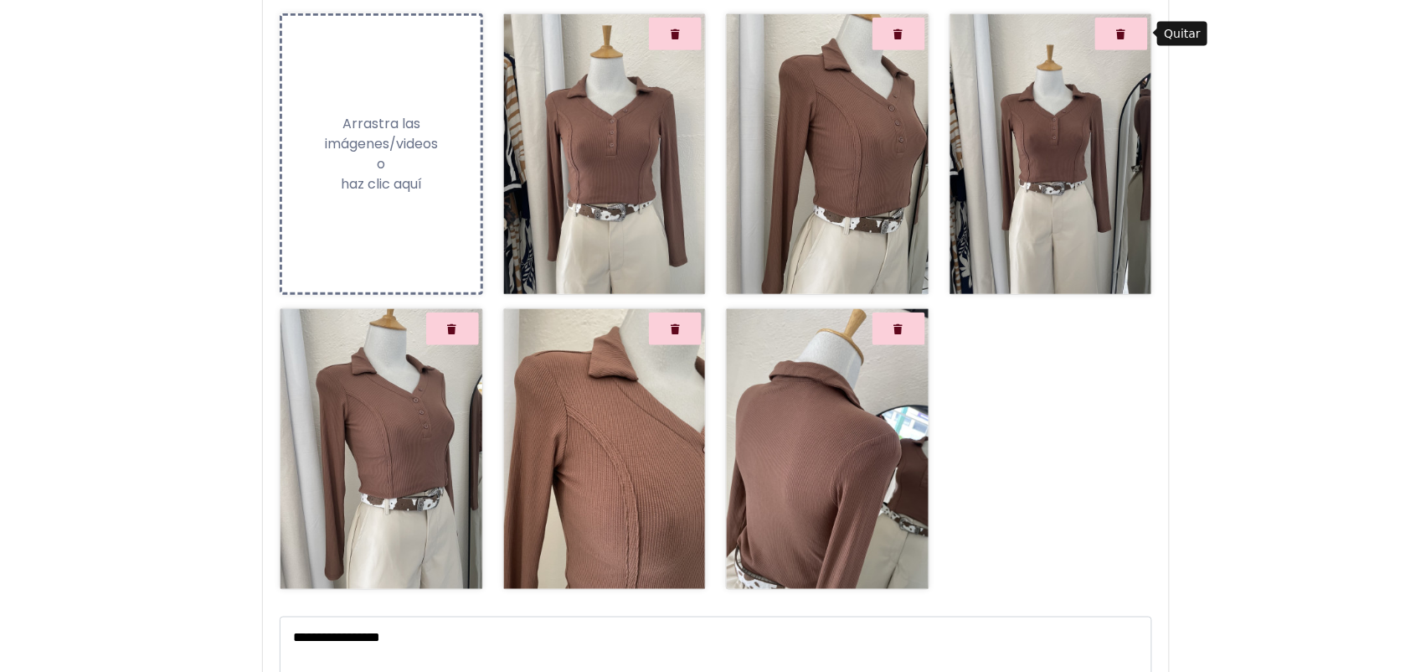
click at [1133, 39] on button "Quitar" at bounding box center [1121, 34] width 53 height 33
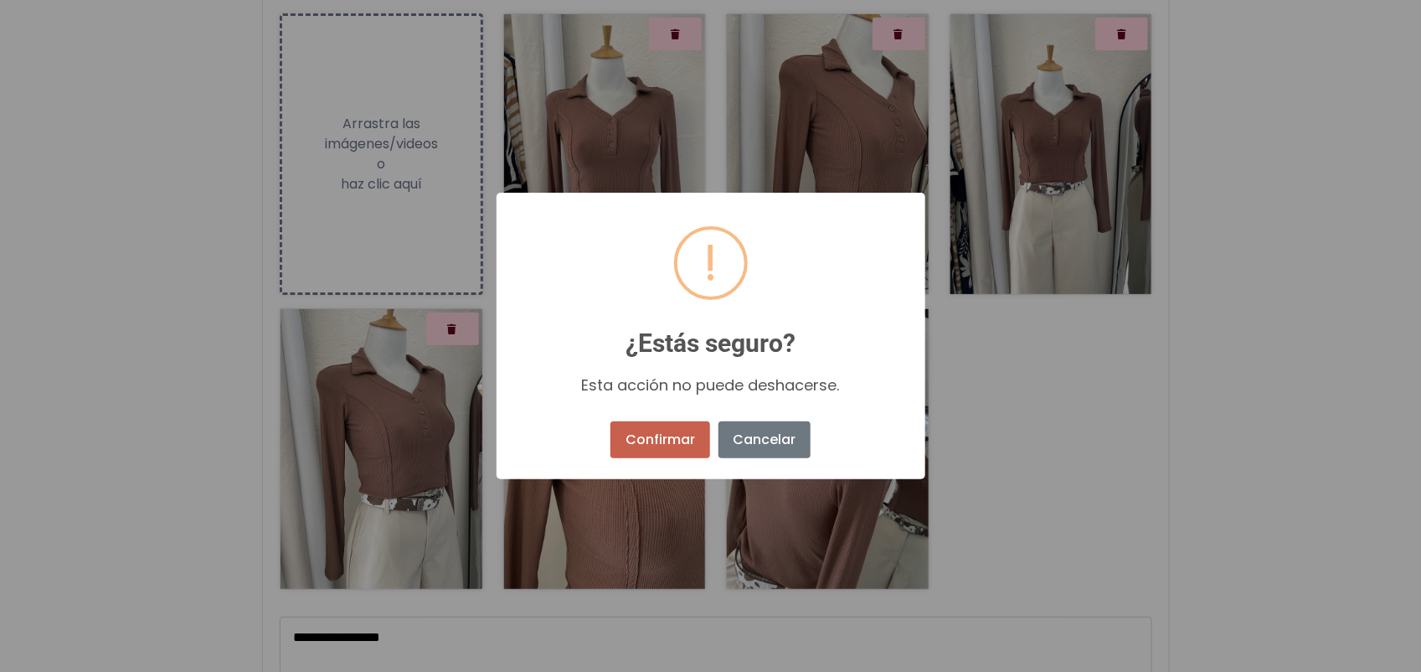
click at [680, 423] on button "Confirmar" at bounding box center [659, 439] width 99 height 37
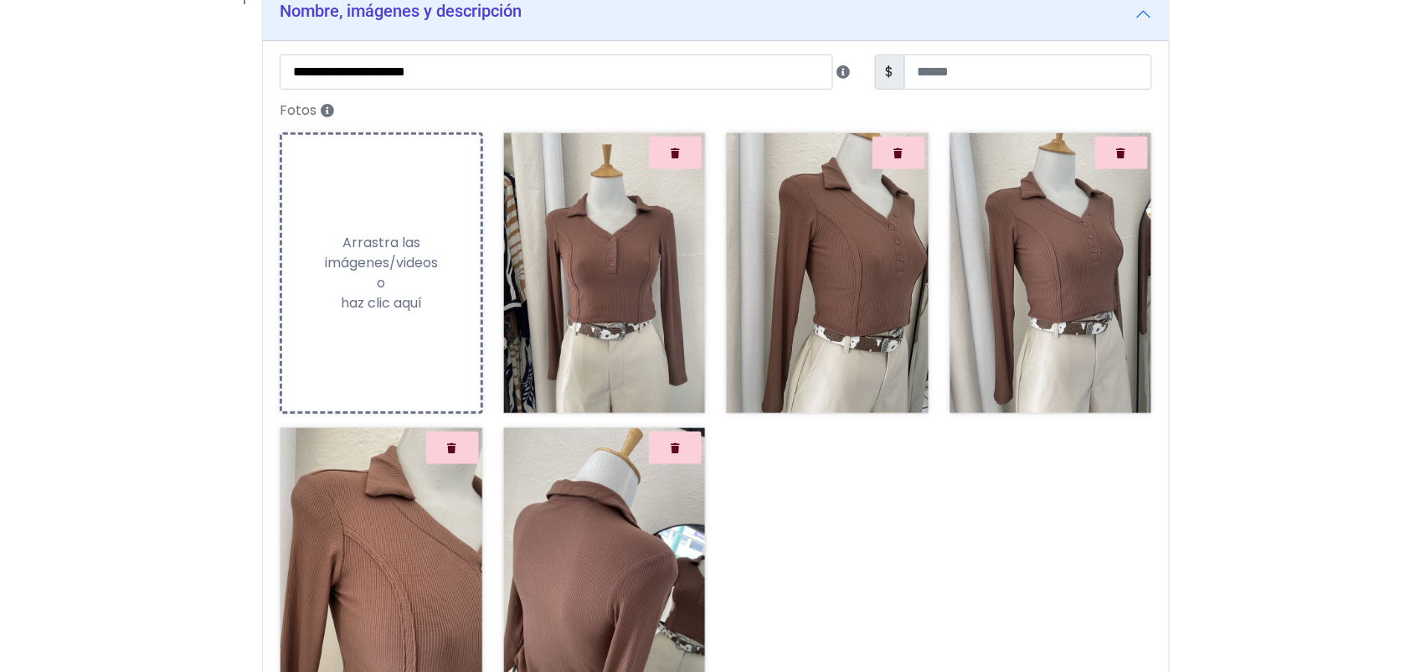
scroll to position [152, 0]
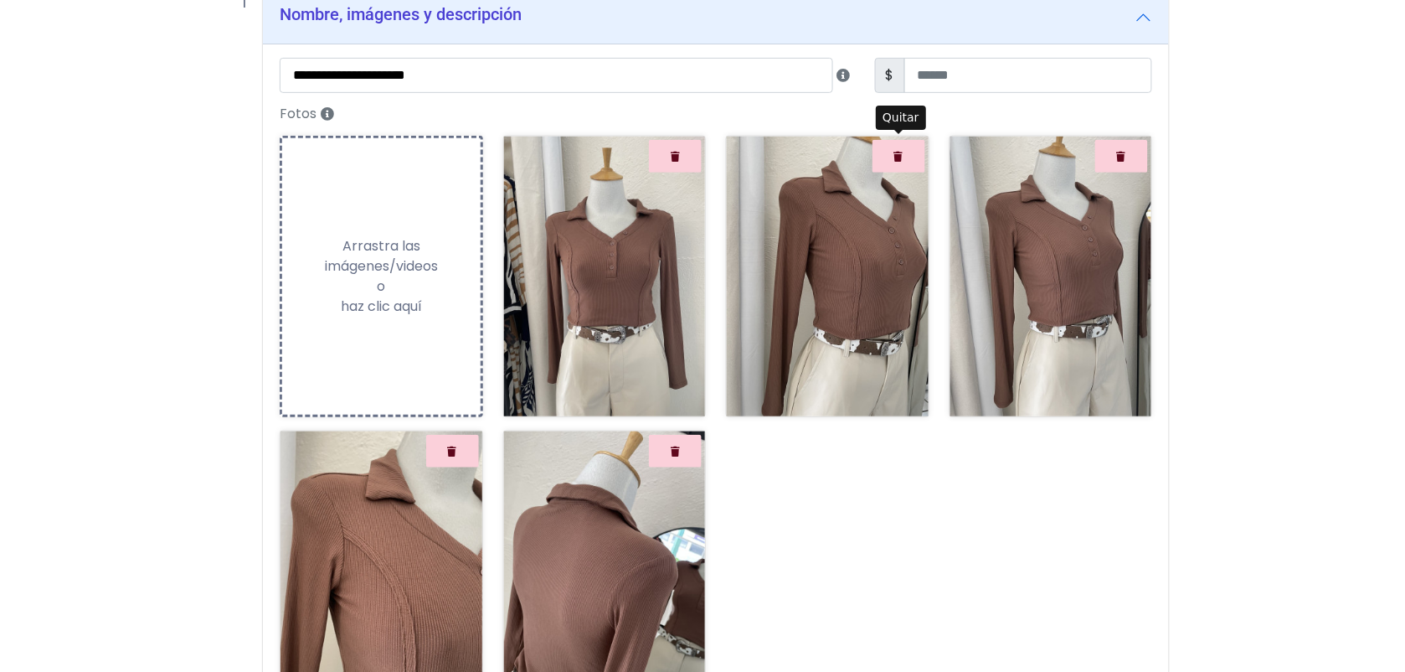
click at [890, 151] on button "Quitar" at bounding box center [899, 156] width 53 height 33
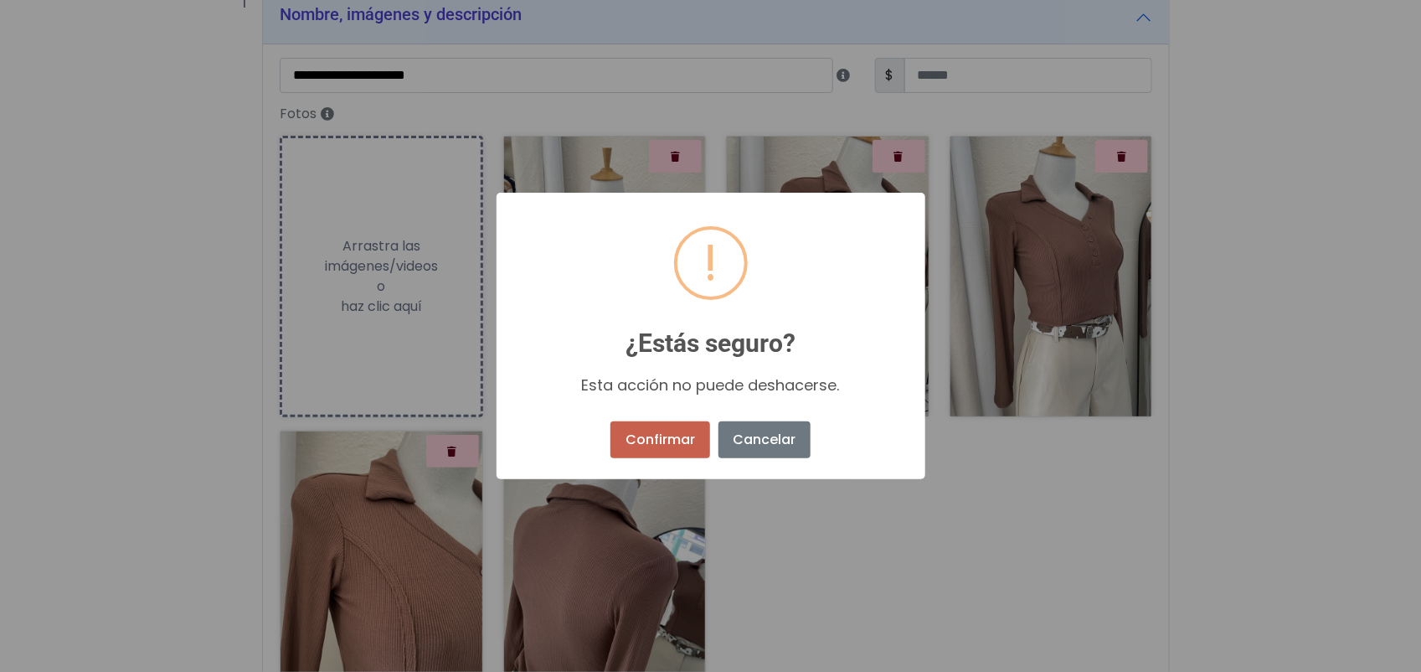
click at [675, 450] on button "Confirmar" at bounding box center [659, 439] width 99 height 37
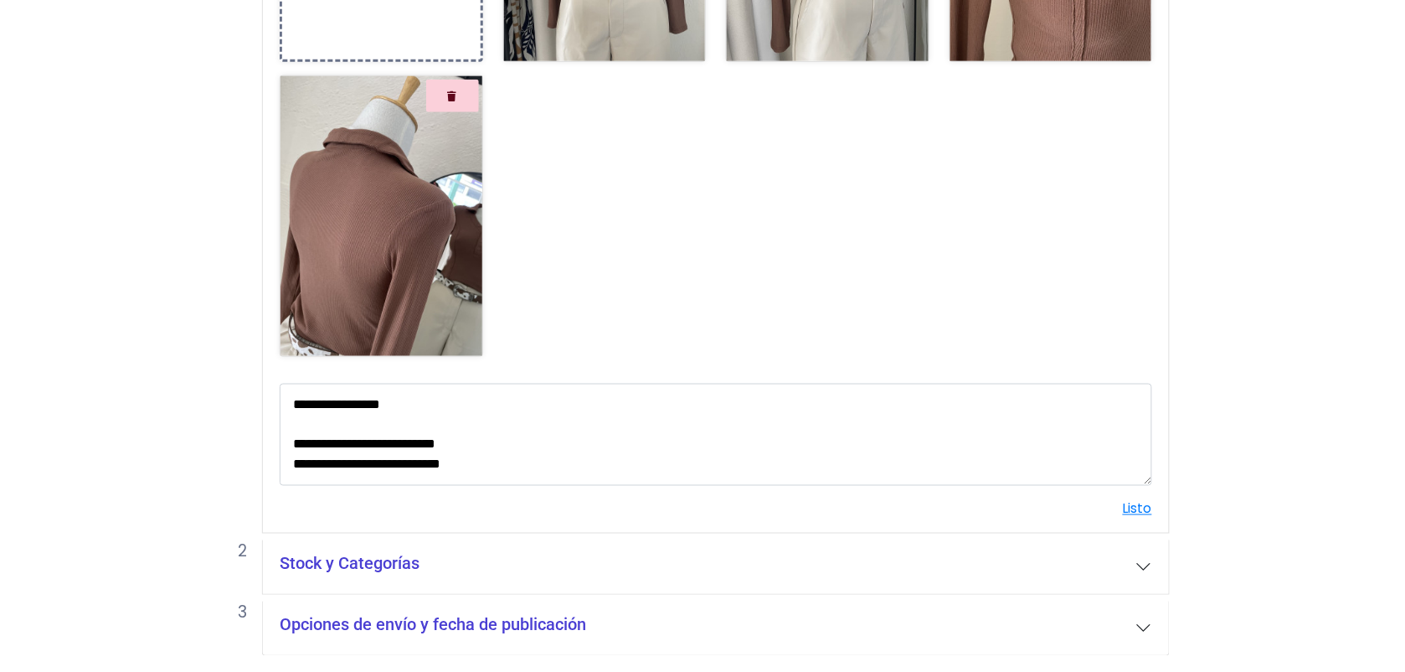
scroll to position [516, 0]
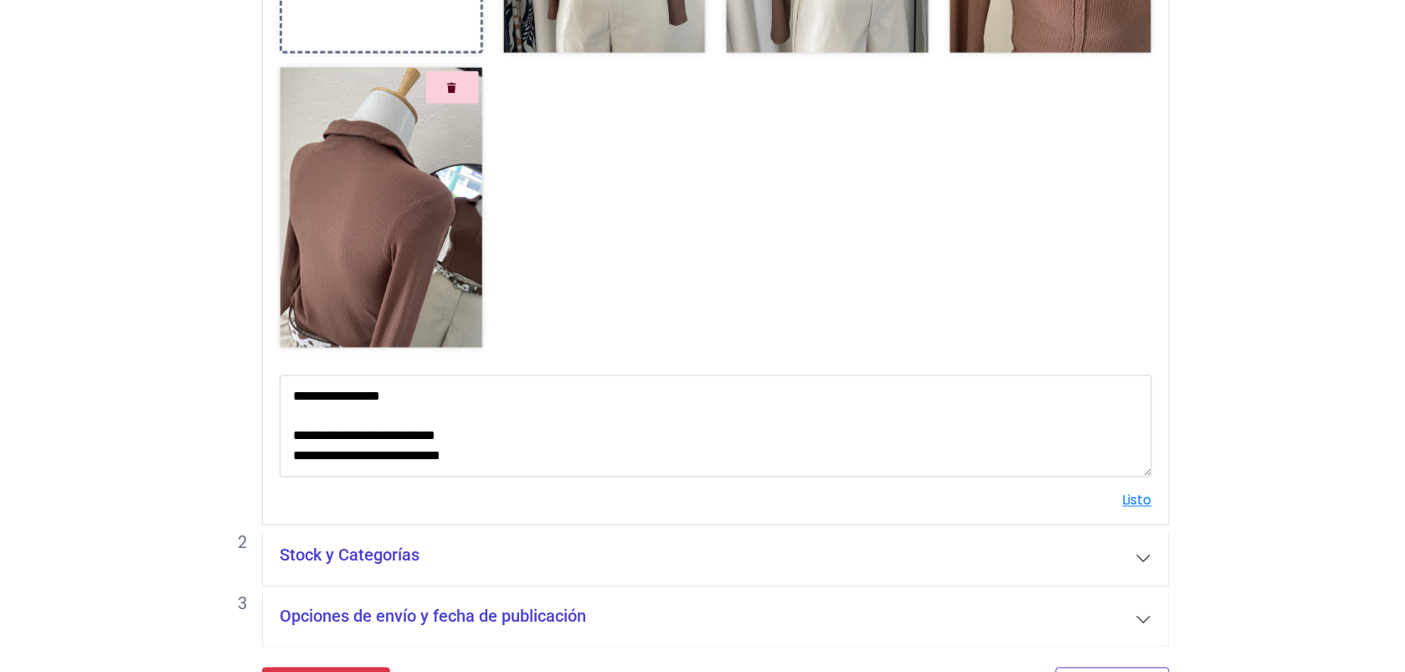
click at [1091, 671] on html "POWERED BY GO TRENDIER Dashboard" at bounding box center [702, 103] width 1405 height 1239
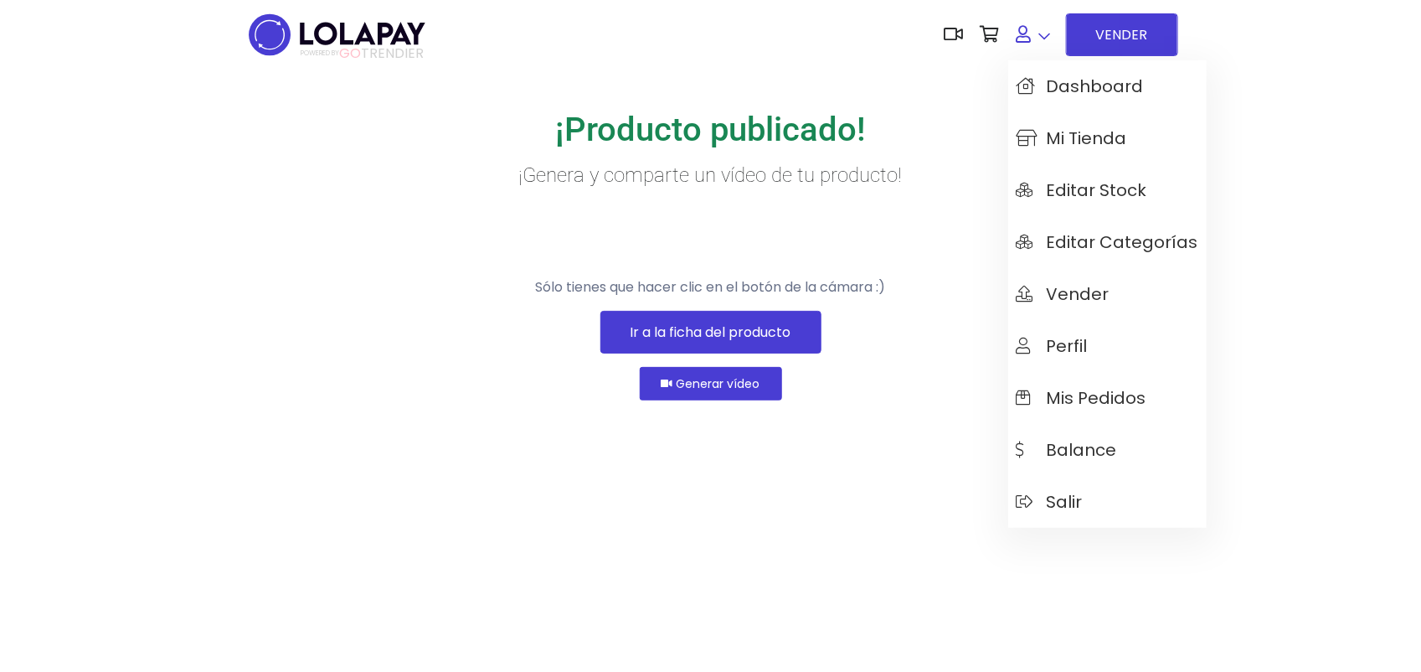
click at [1038, 32] on link at bounding box center [1033, 34] width 51 height 51
click at [1059, 129] on span "Mi tienda" at bounding box center [1072, 138] width 111 height 18
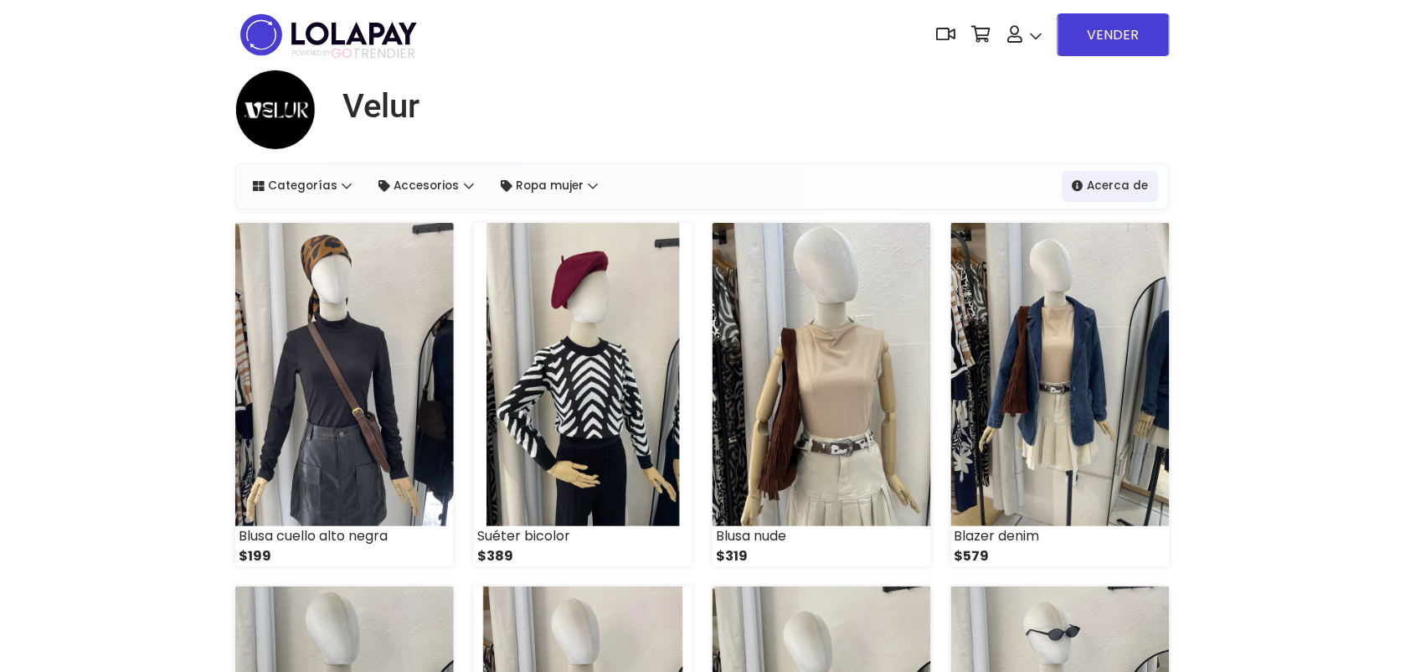
click at [421, 386] on img at bounding box center [344, 374] width 219 height 303
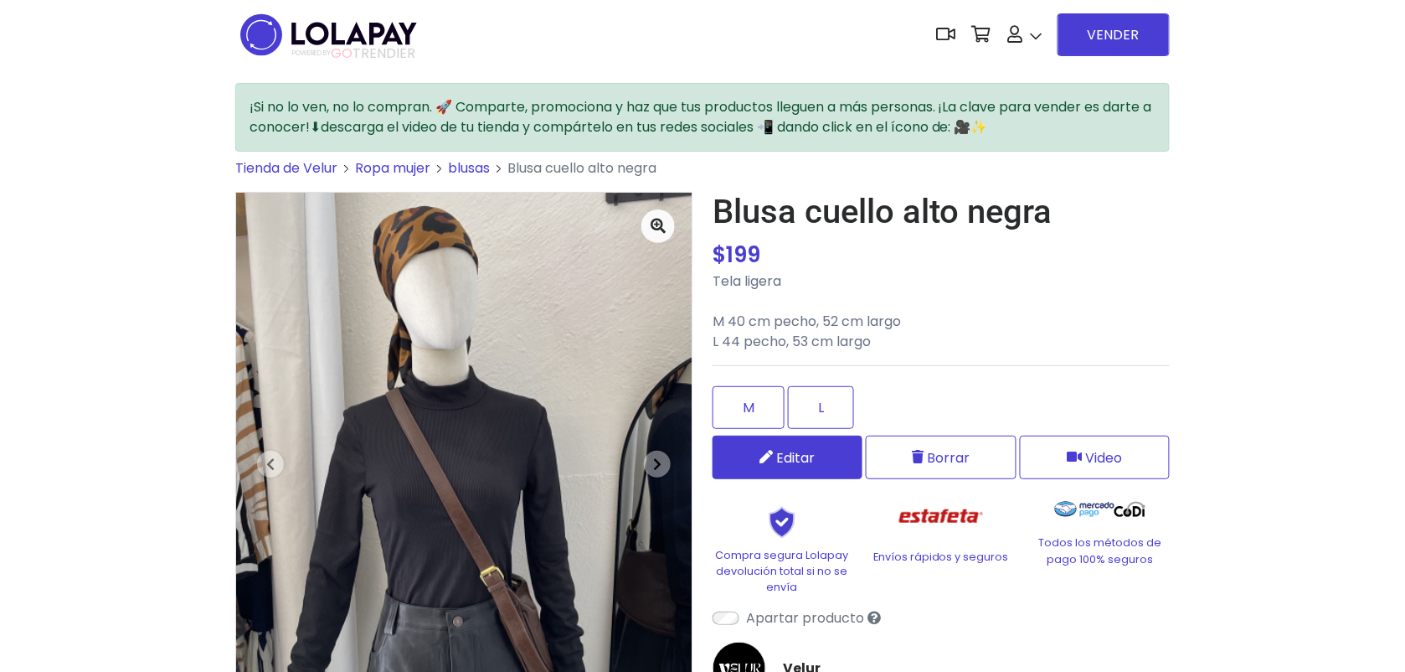
click at [826, 453] on link "Editar" at bounding box center [788, 457] width 150 height 44
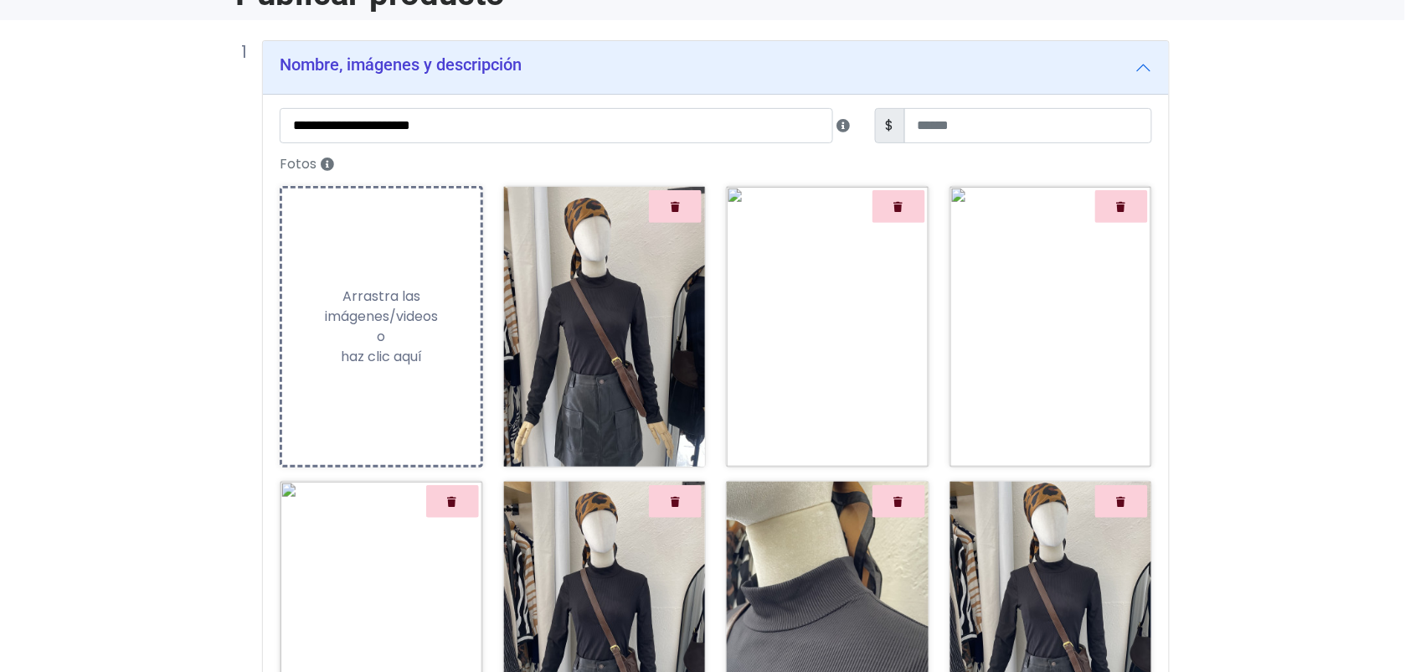
scroll to position [111, 0]
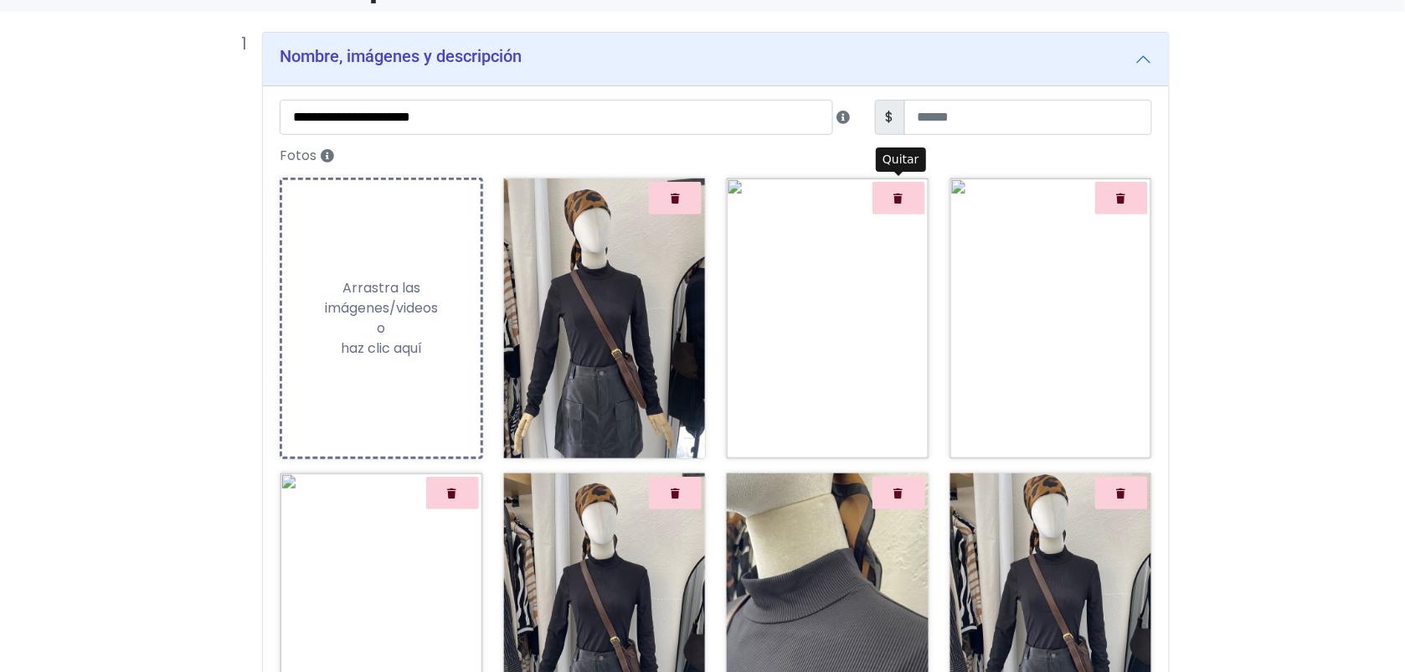
click at [902, 189] on button "Quitar" at bounding box center [899, 198] width 53 height 33
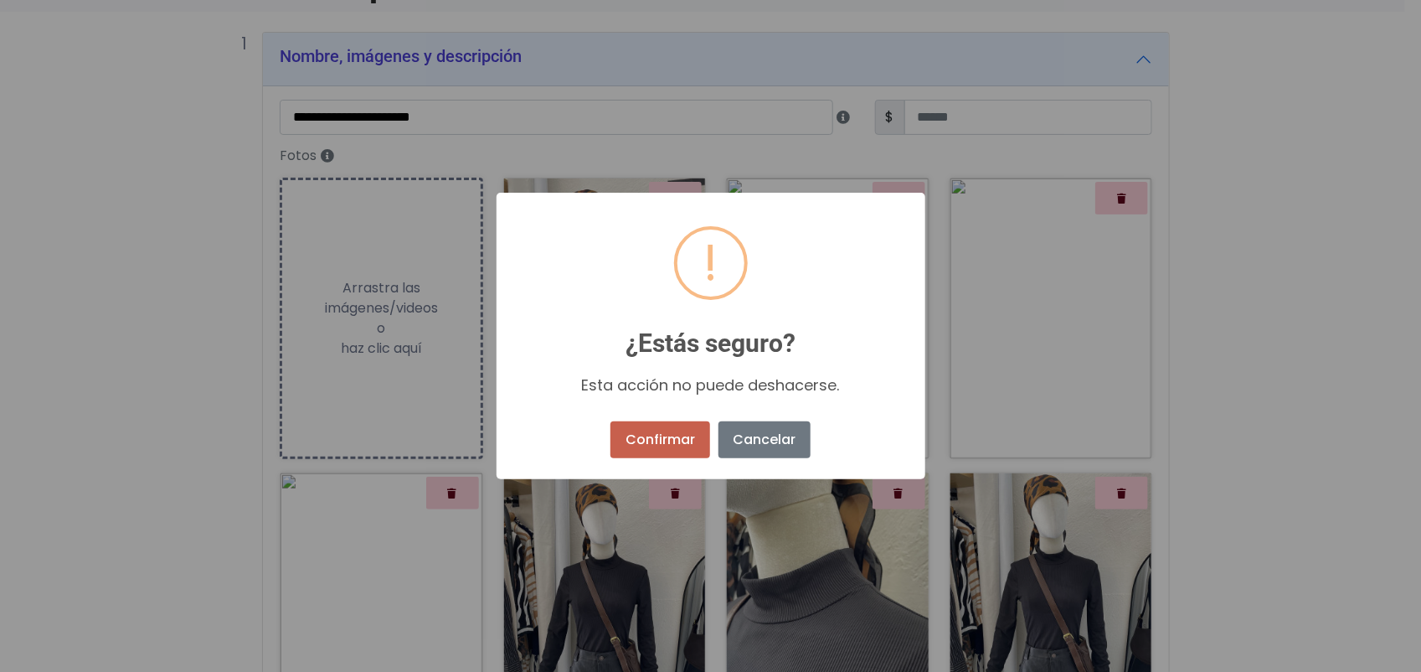
click at [671, 456] on button "Confirmar" at bounding box center [659, 439] width 99 height 37
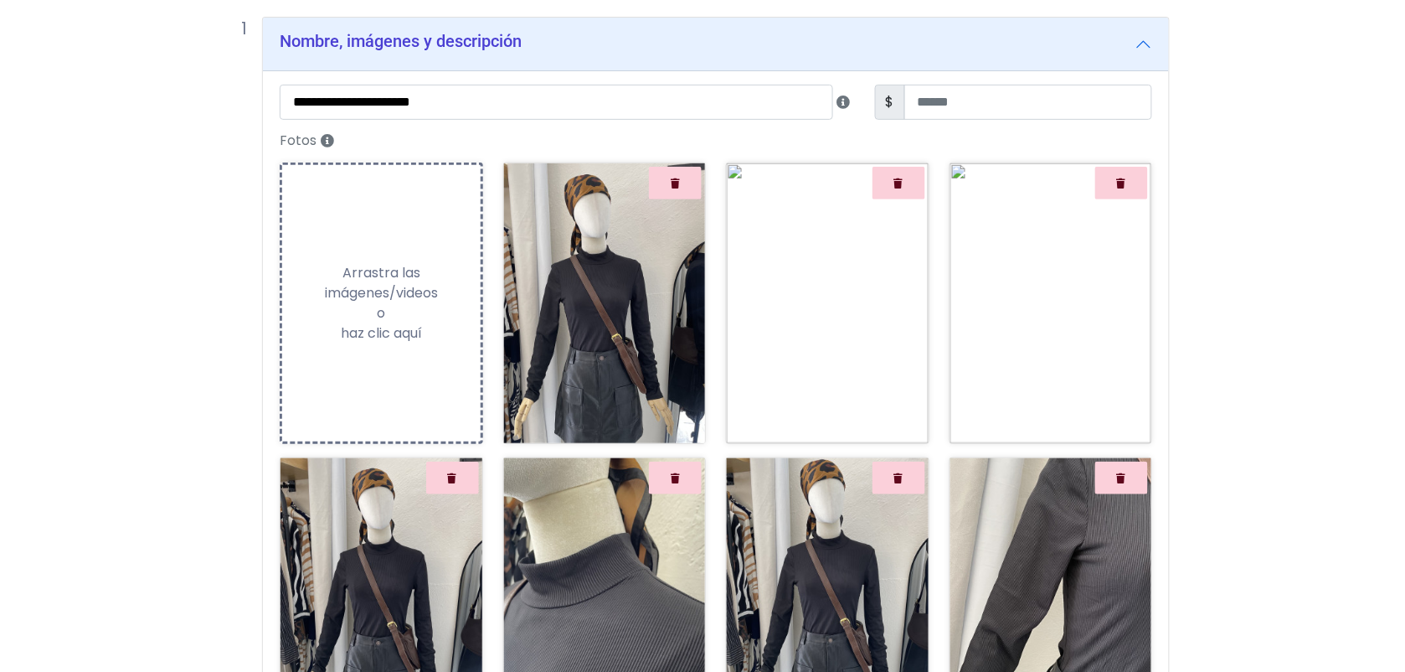
scroll to position [121, 0]
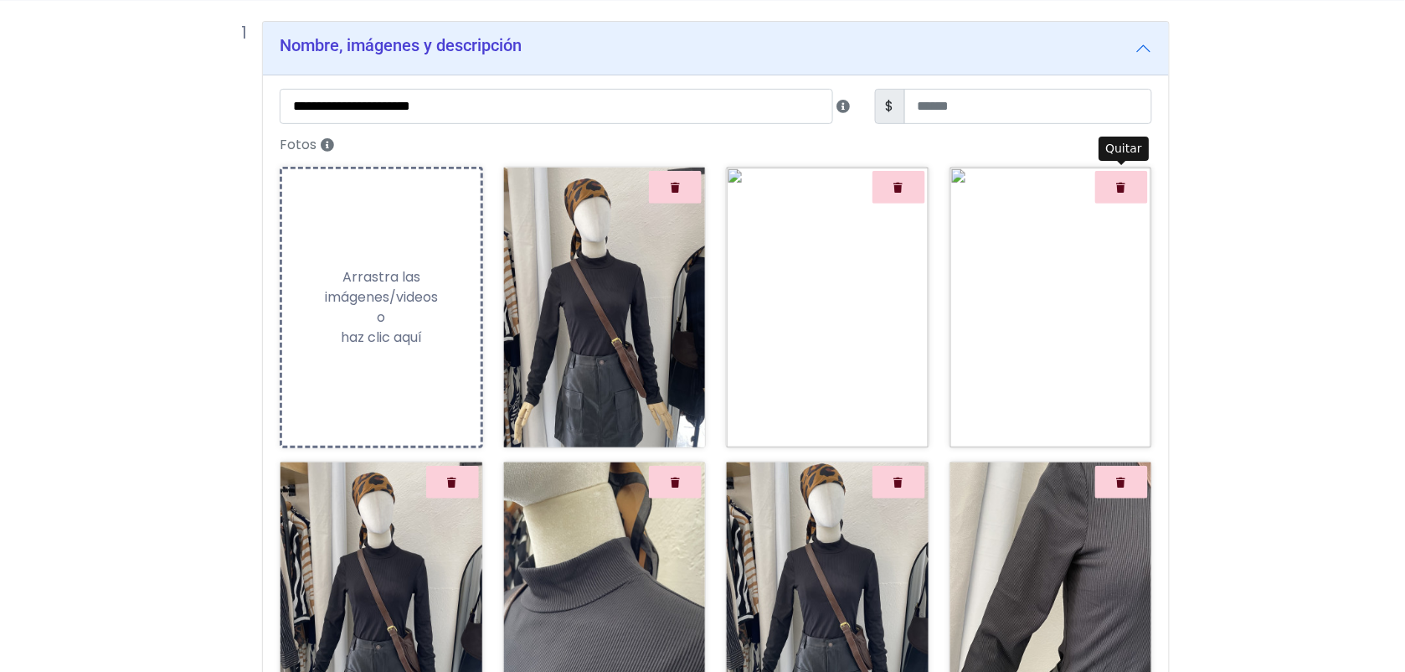
click at [1116, 197] on button "Quitar" at bounding box center [1121, 187] width 53 height 33
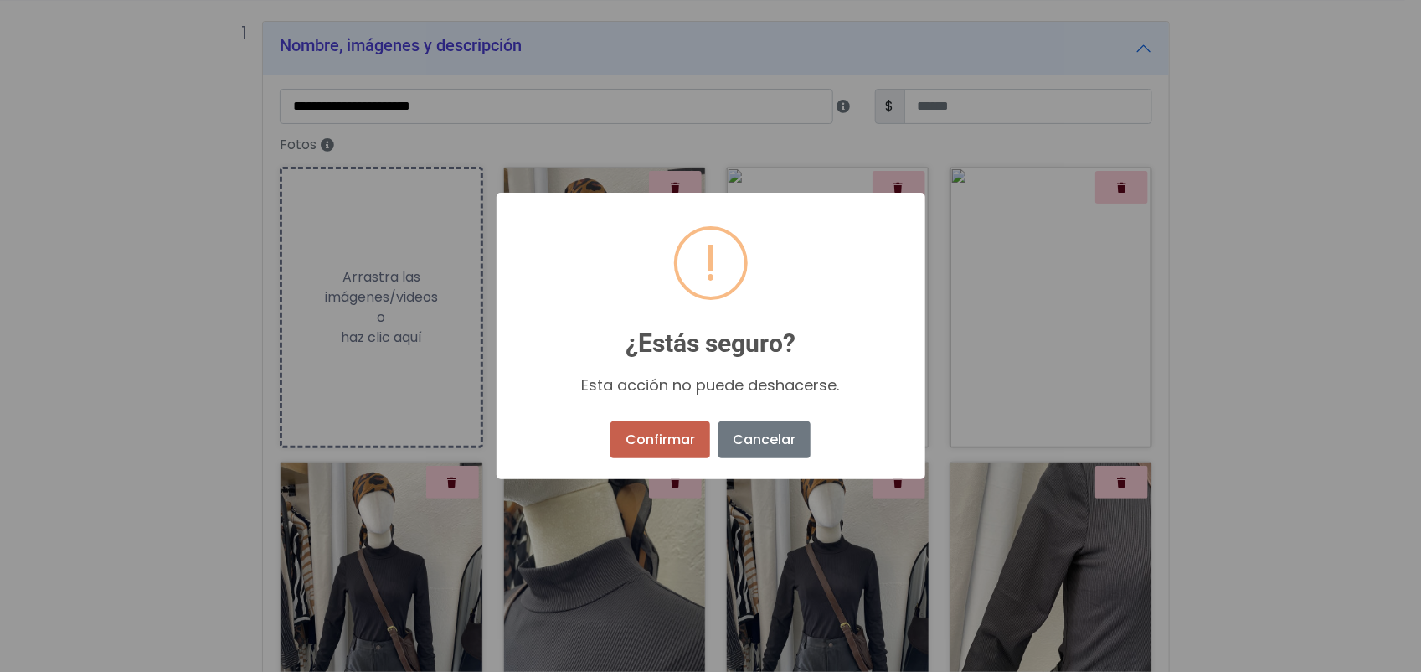
click at [662, 445] on button "Confirmar" at bounding box center [659, 439] width 99 height 37
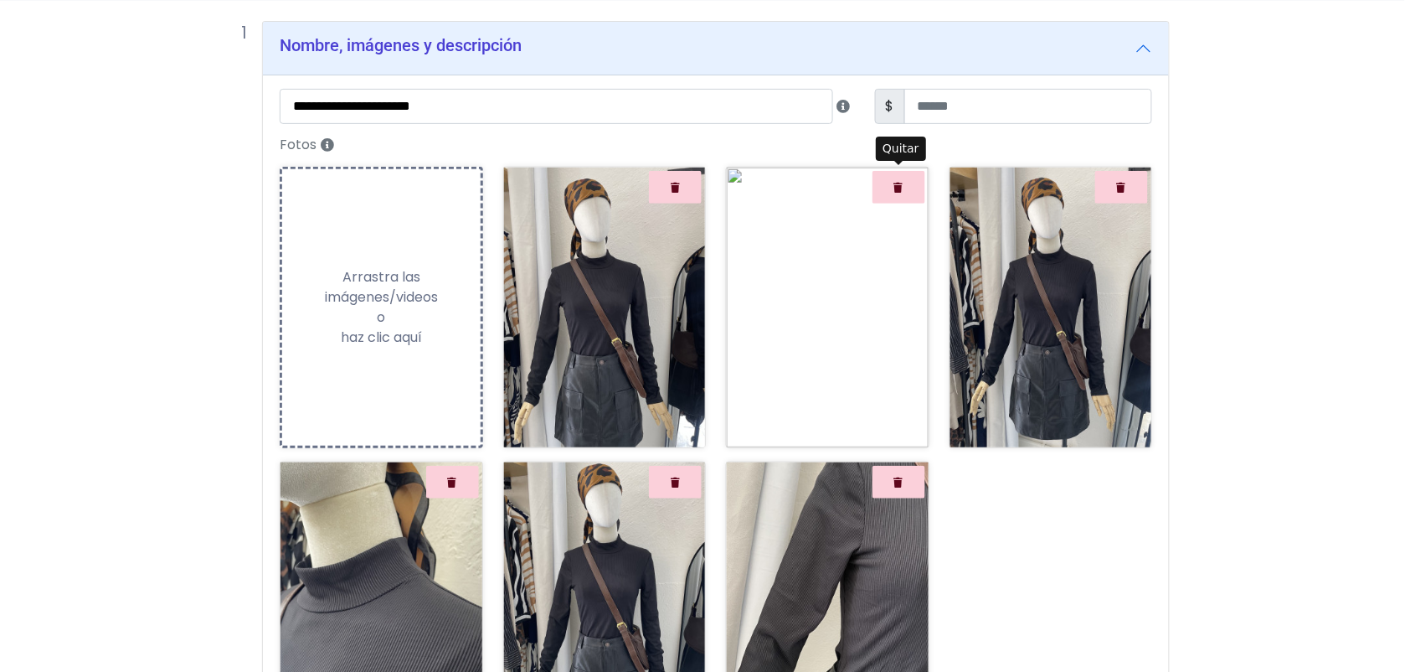
click at [883, 188] on button "Quitar" at bounding box center [899, 187] width 53 height 33
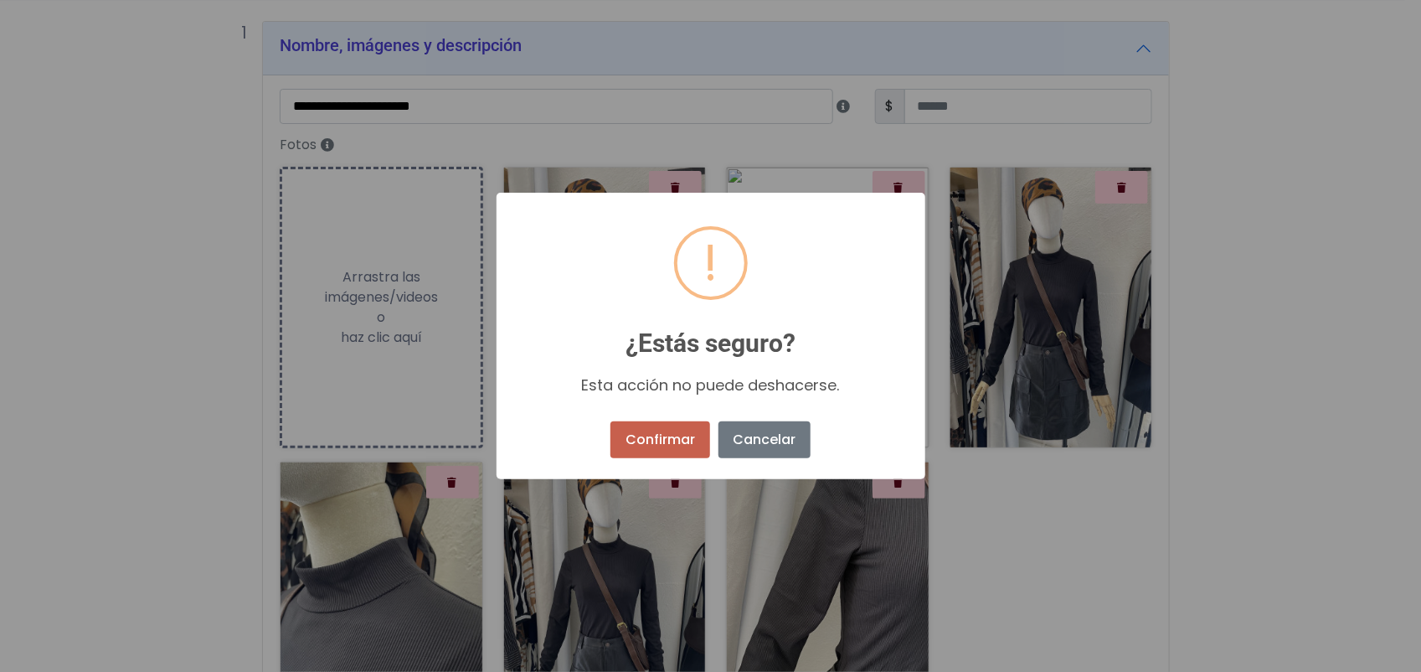
click at [693, 425] on button "Confirmar" at bounding box center [659, 439] width 99 height 37
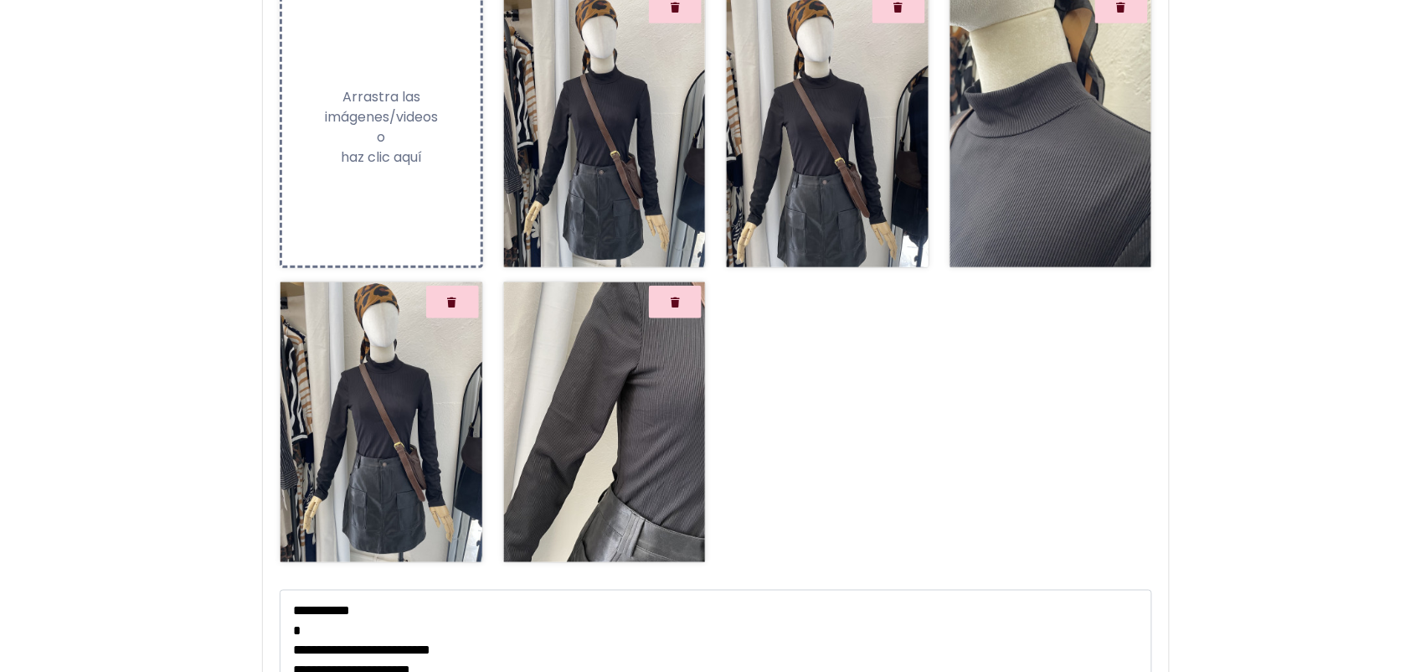
scroll to position [303, 0]
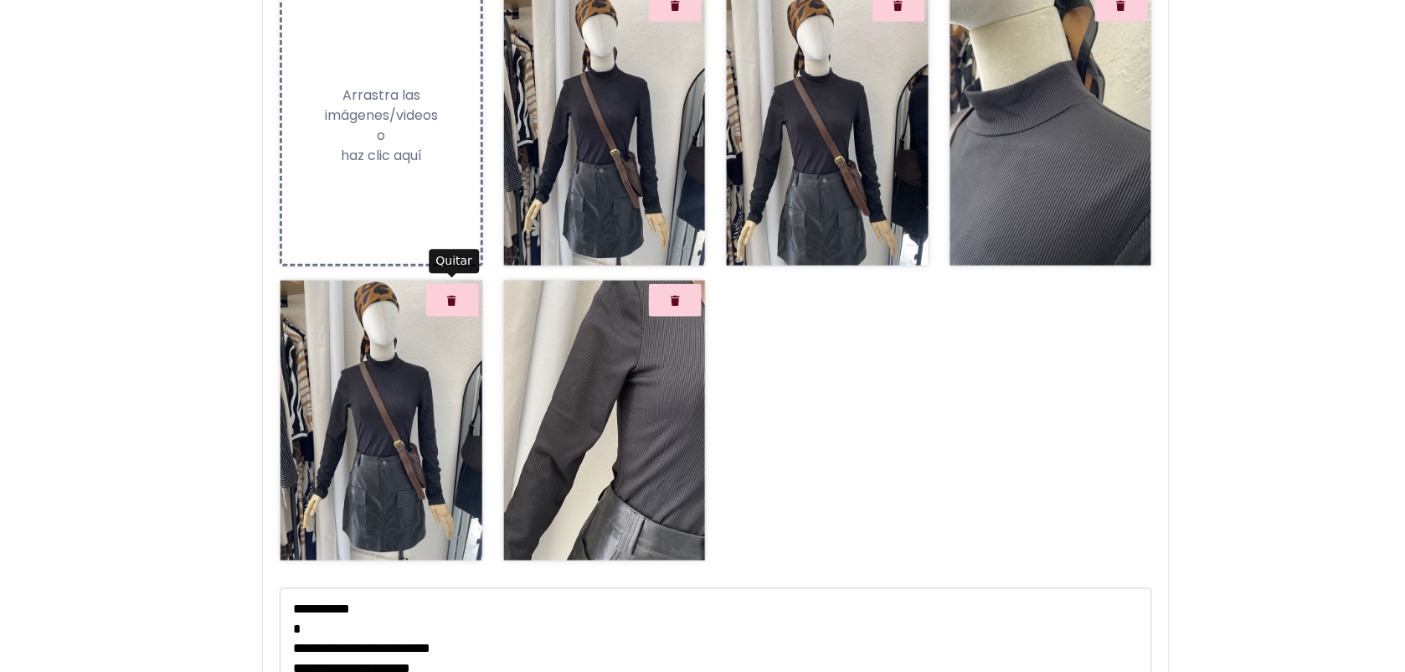
click at [446, 298] on button "Quitar" at bounding box center [452, 300] width 53 height 33
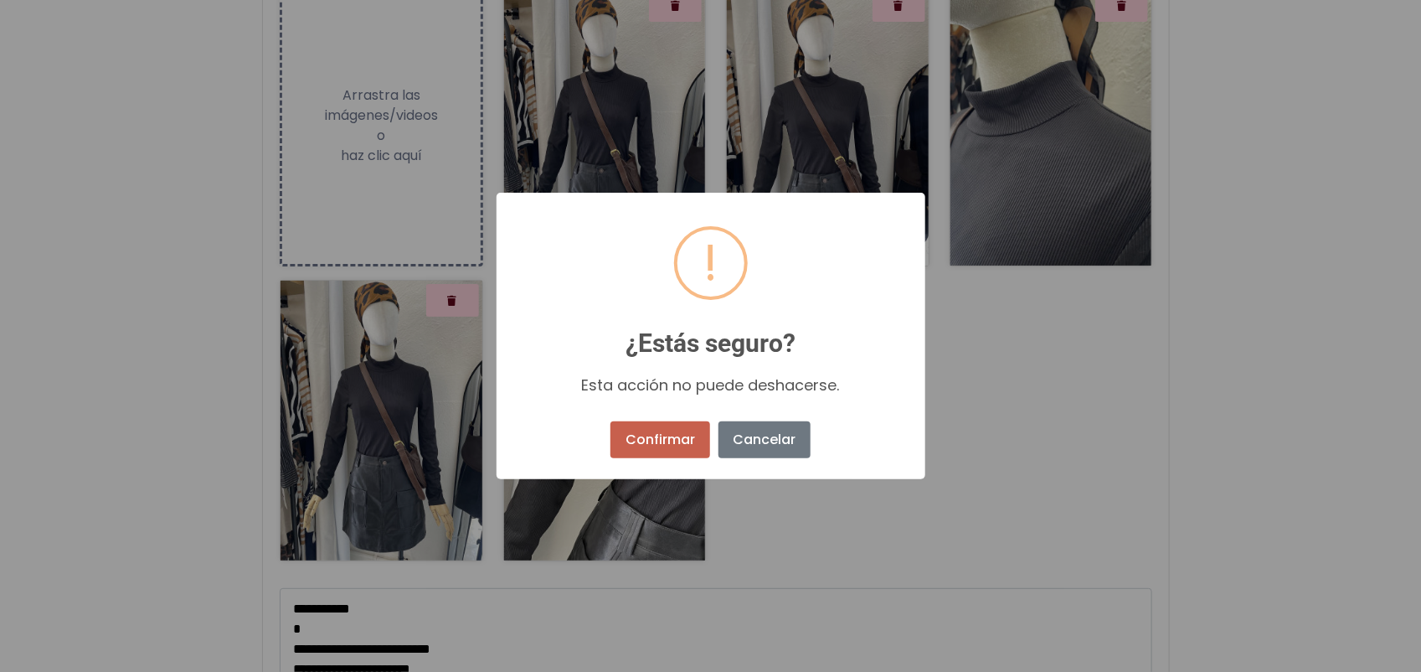
click at [682, 441] on button "Confirmar" at bounding box center [659, 439] width 99 height 37
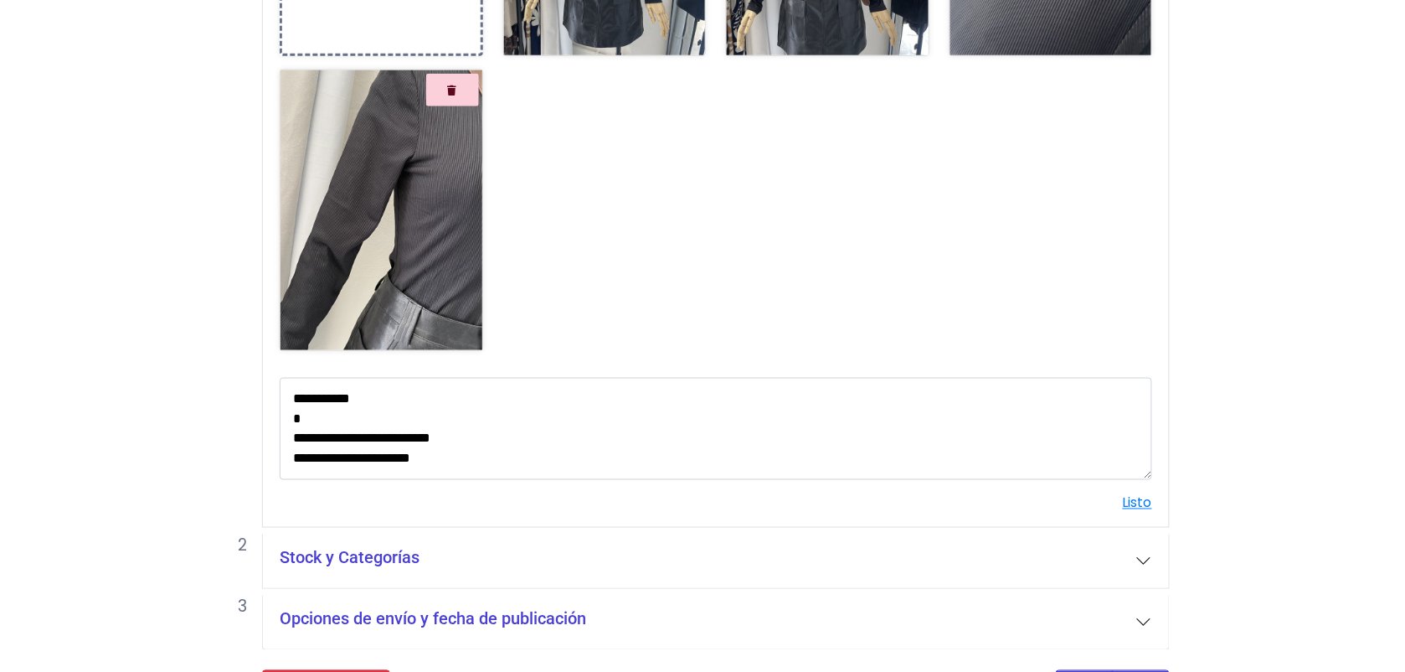
scroll to position [565, 0]
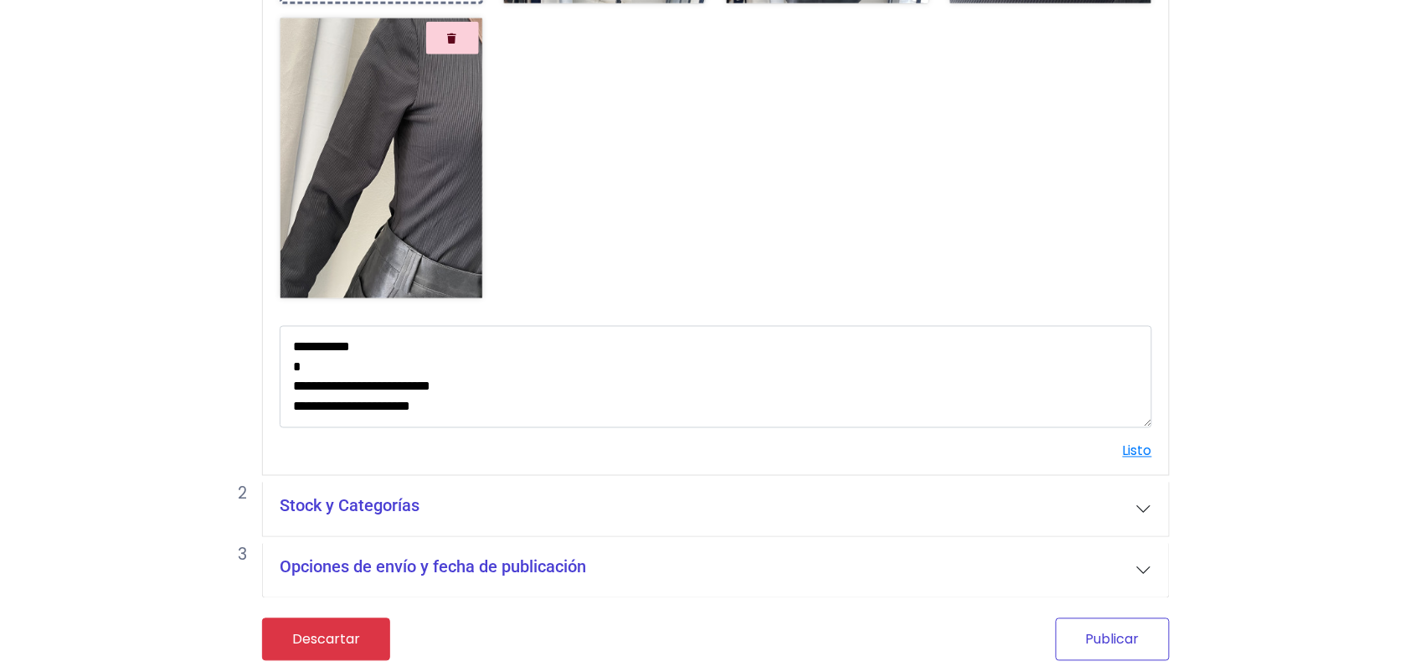
click at [1153, 647] on button "Publicar" at bounding box center [1113, 639] width 114 height 43
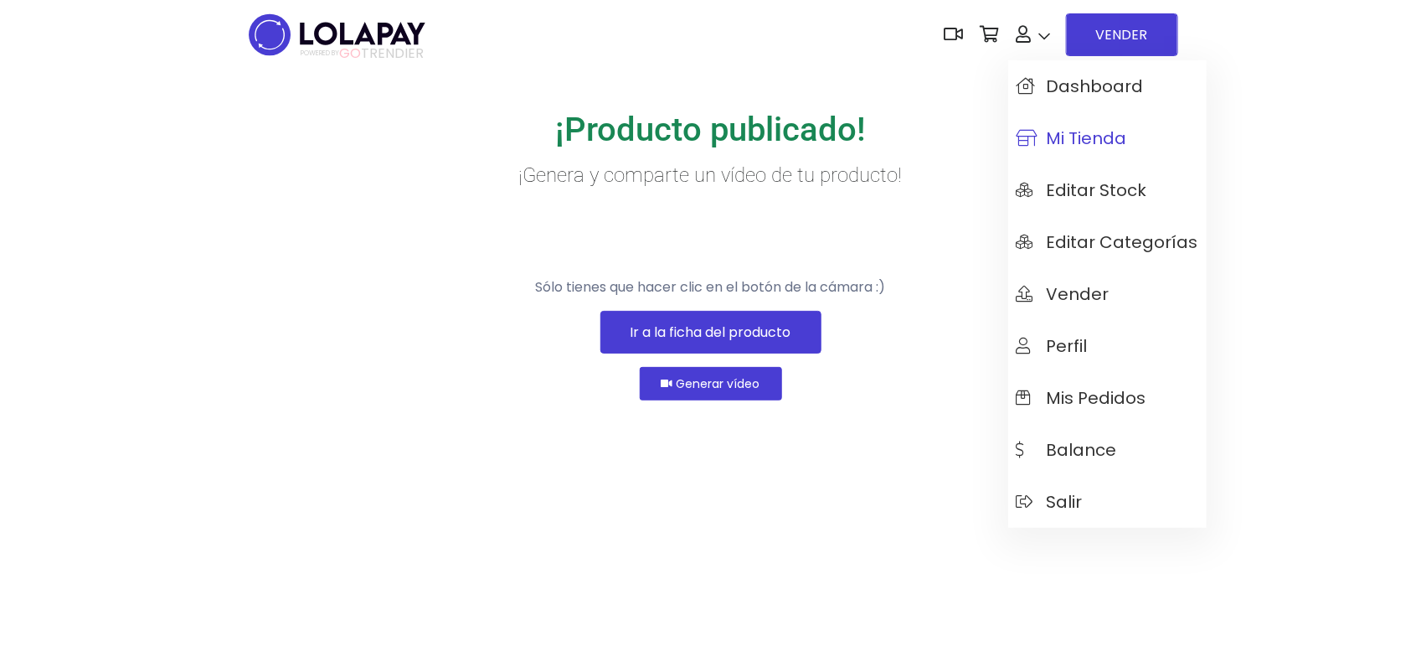
click at [1065, 147] on span "Mi tienda" at bounding box center [1072, 138] width 111 height 18
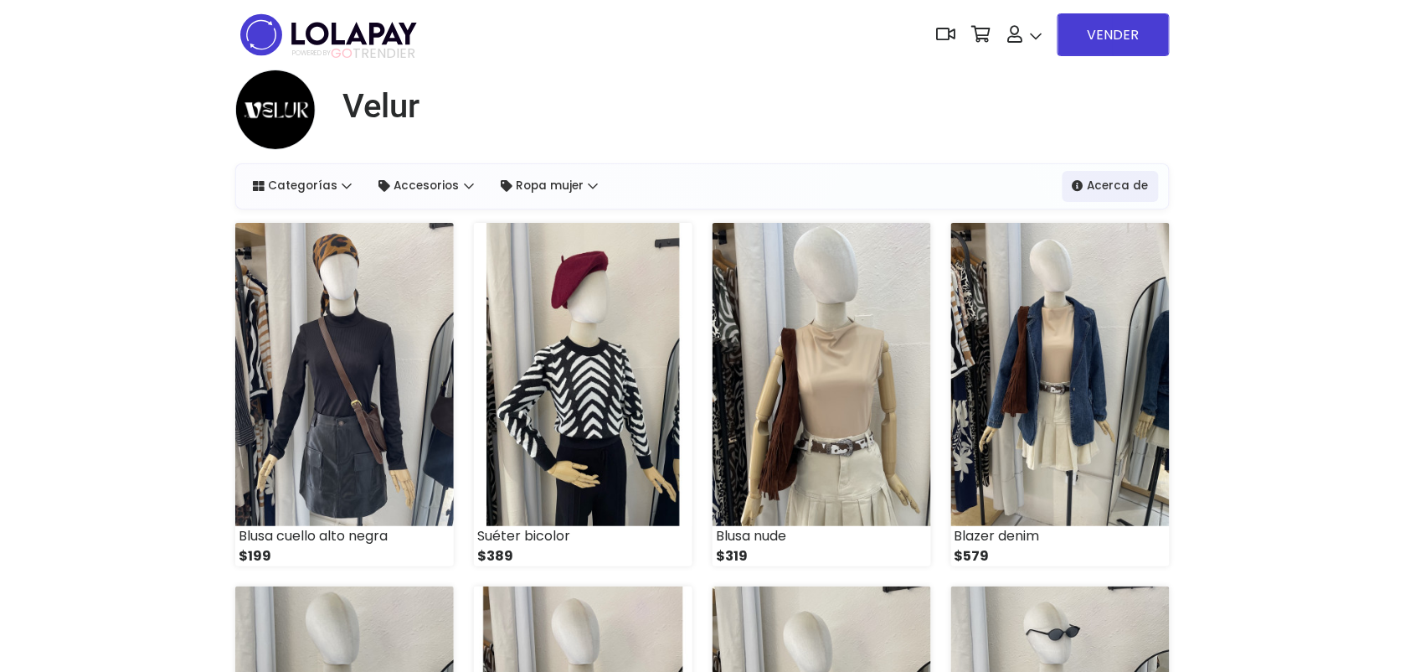
click at [374, 388] on img at bounding box center [344, 374] width 219 height 303
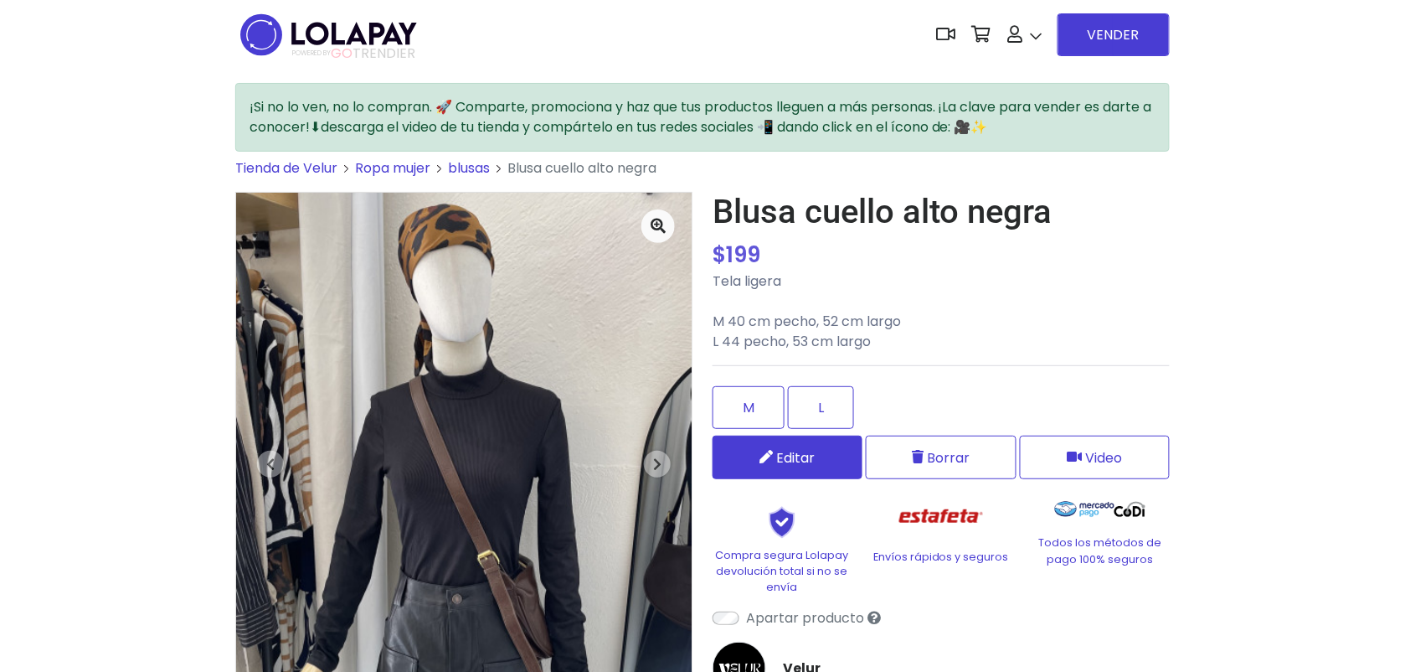
click at [793, 455] on span "Editar" at bounding box center [796, 457] width 39 height 21
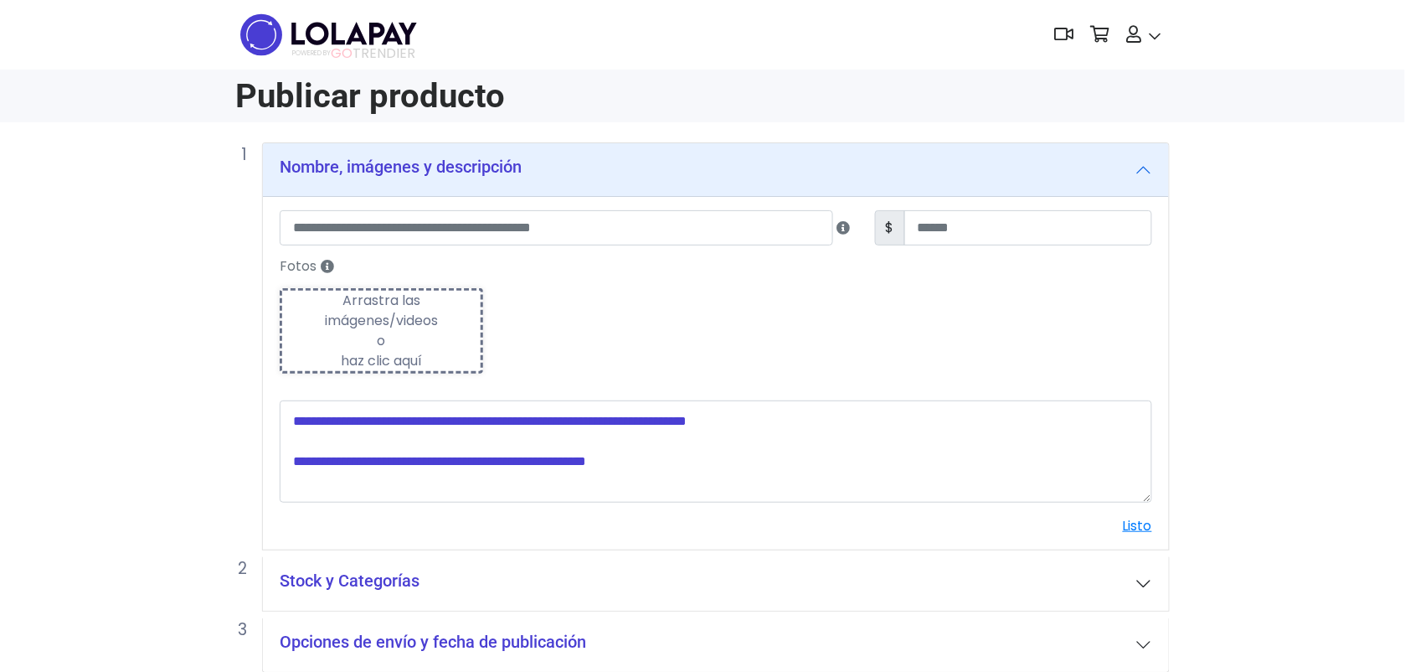
scroll to position [76, 0]
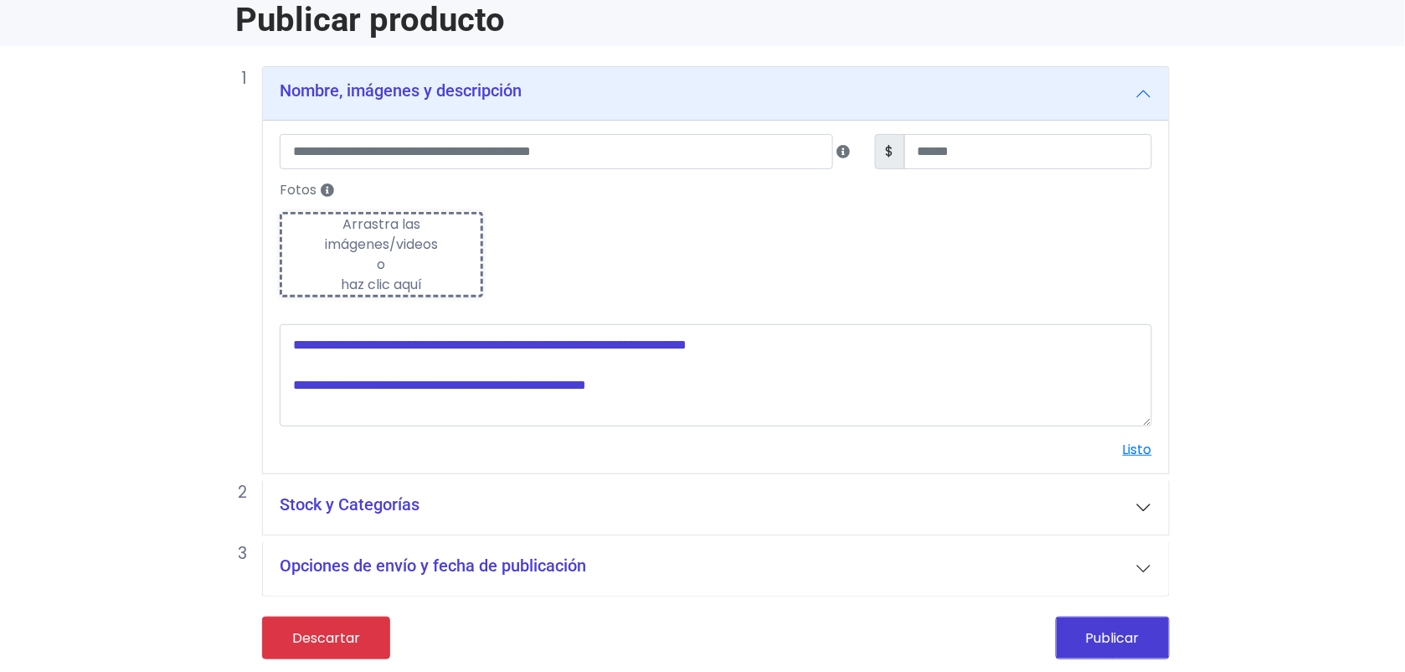
type input "**********"
type input "***"
type textarea "**********"
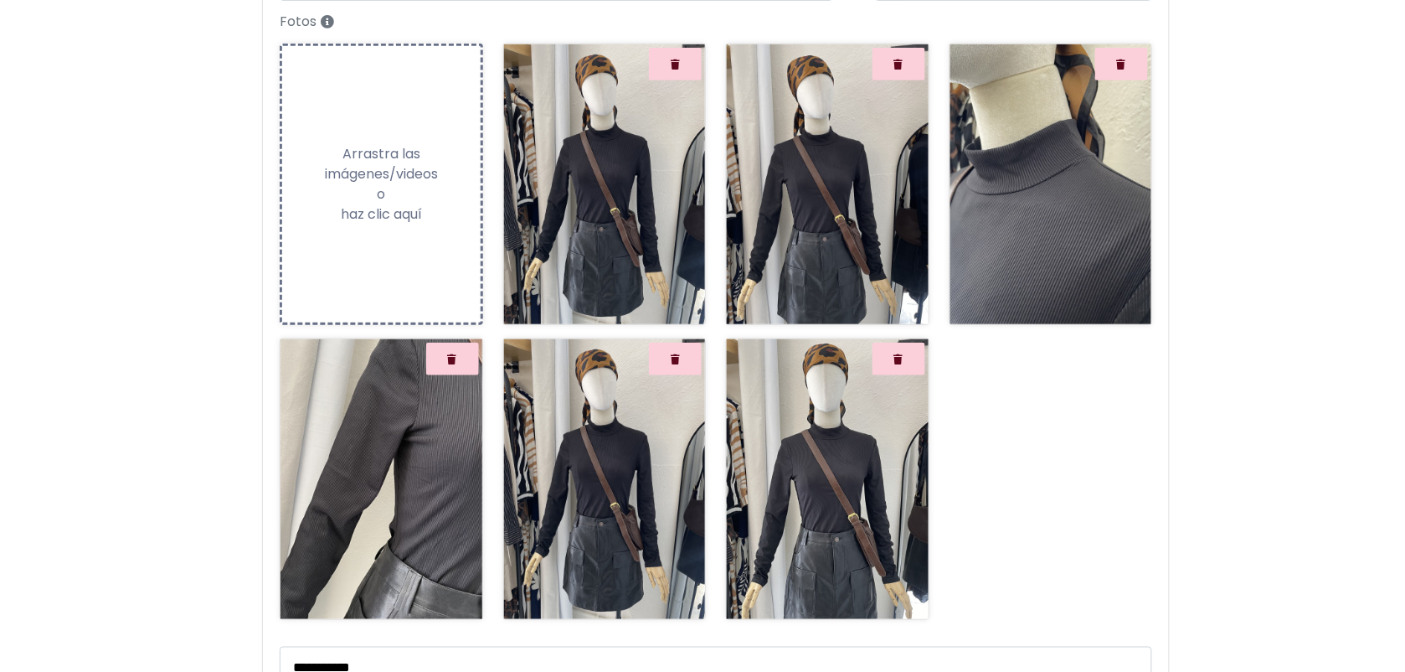
scroll to position [253, 0]
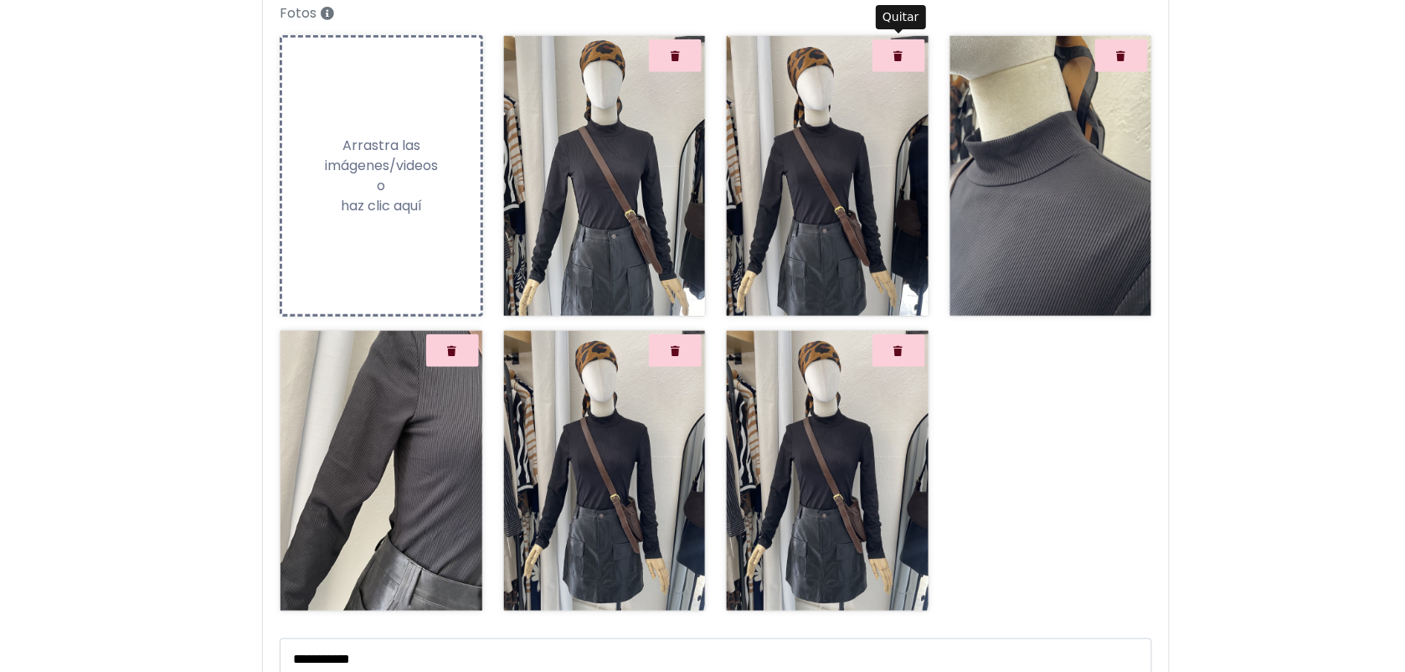
click at [899, 53] on icon "Quitar" at bounding box center [898, 56] width 9 height 10
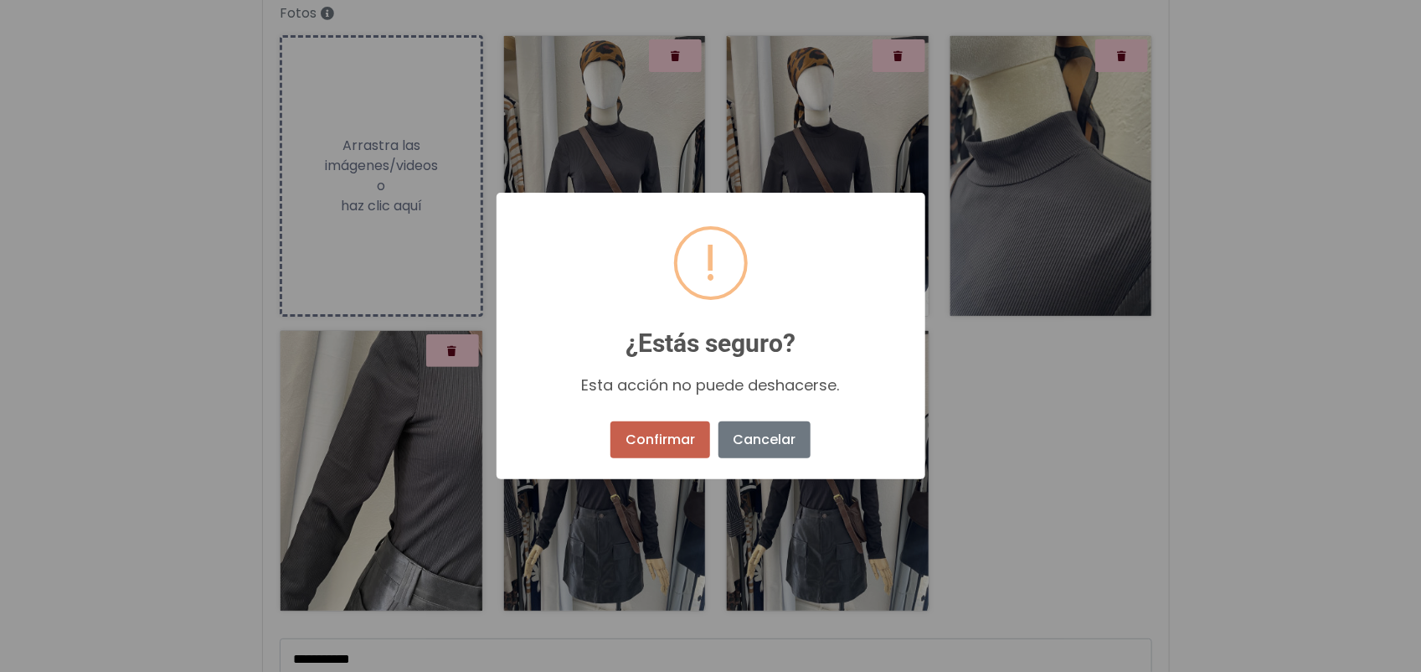
click at [653, 433] on button "Confirmar" at bounding box center [659, 439] width 99 height 37
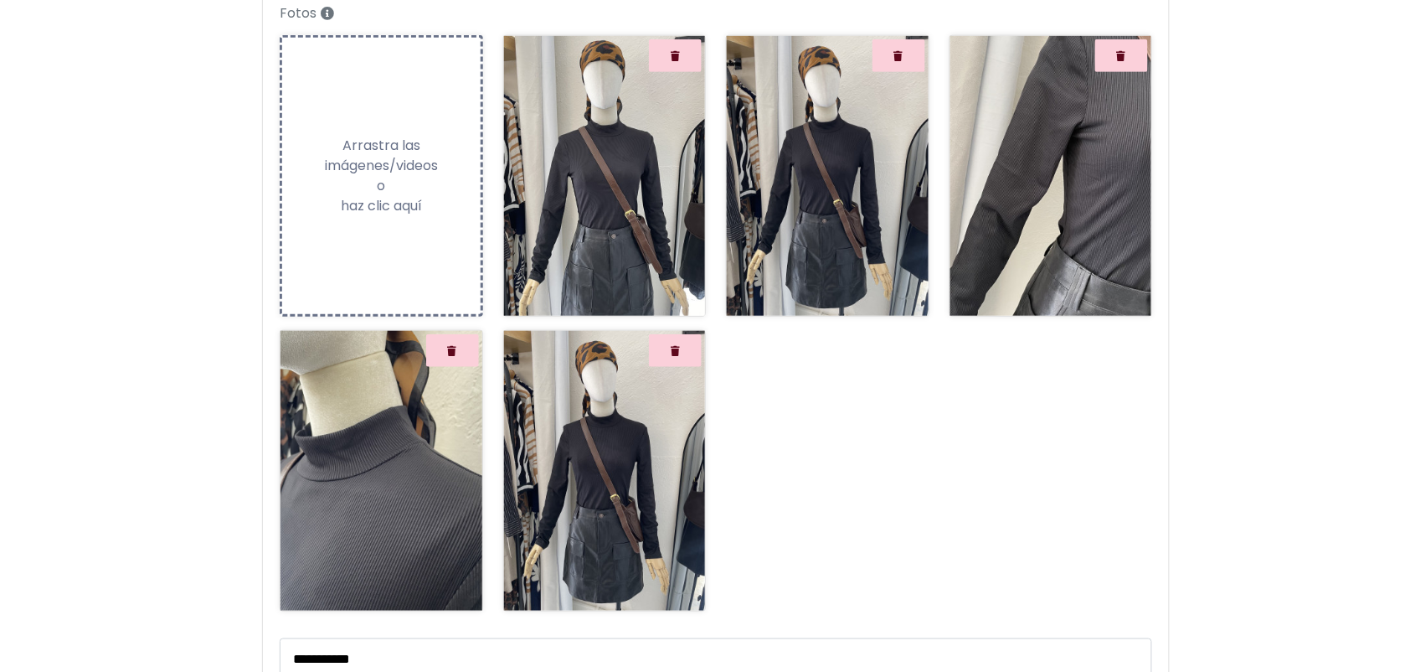
click at [672, 368] on div at bounding box center [675, 350] width 59 height 39
click at [679, 360] on button "Quitar" at bounding box center [675, 350] width 53 height 33
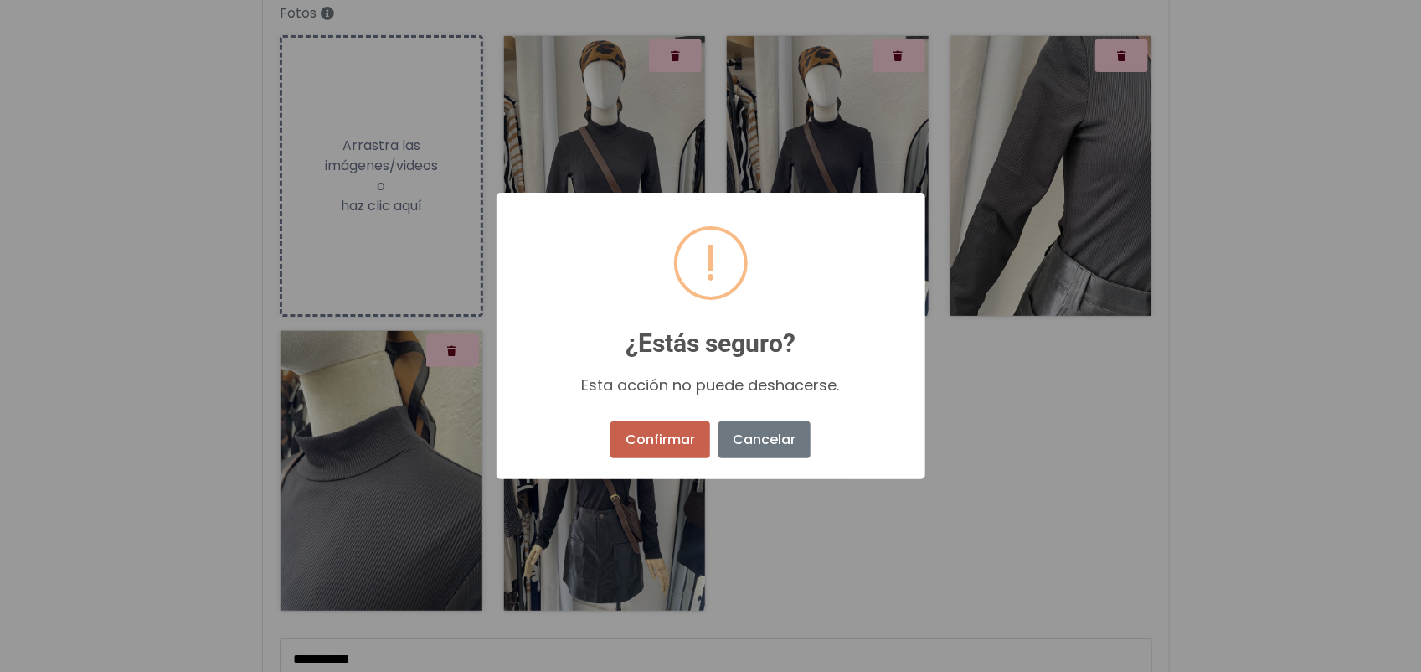
click at [646, 440] on button "Confirmar" at bounding box center [659, 439] width 99 height 37
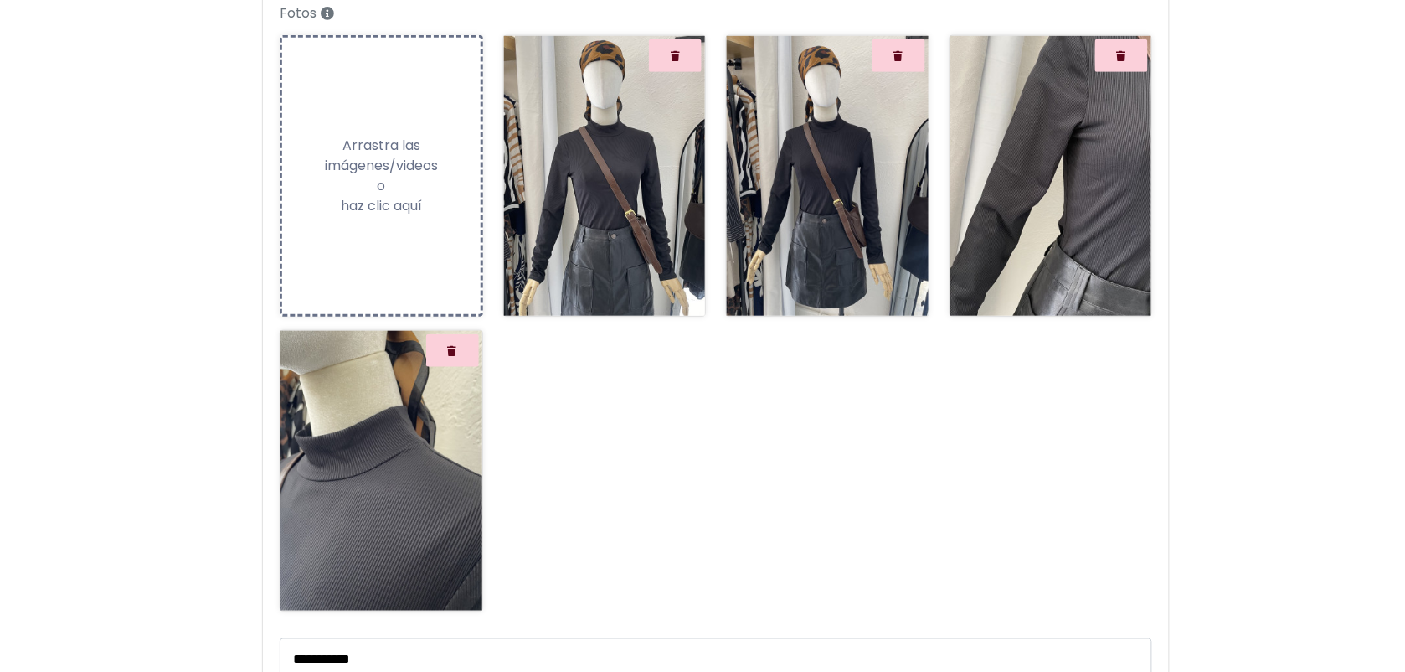
scroll to position [565, 0]
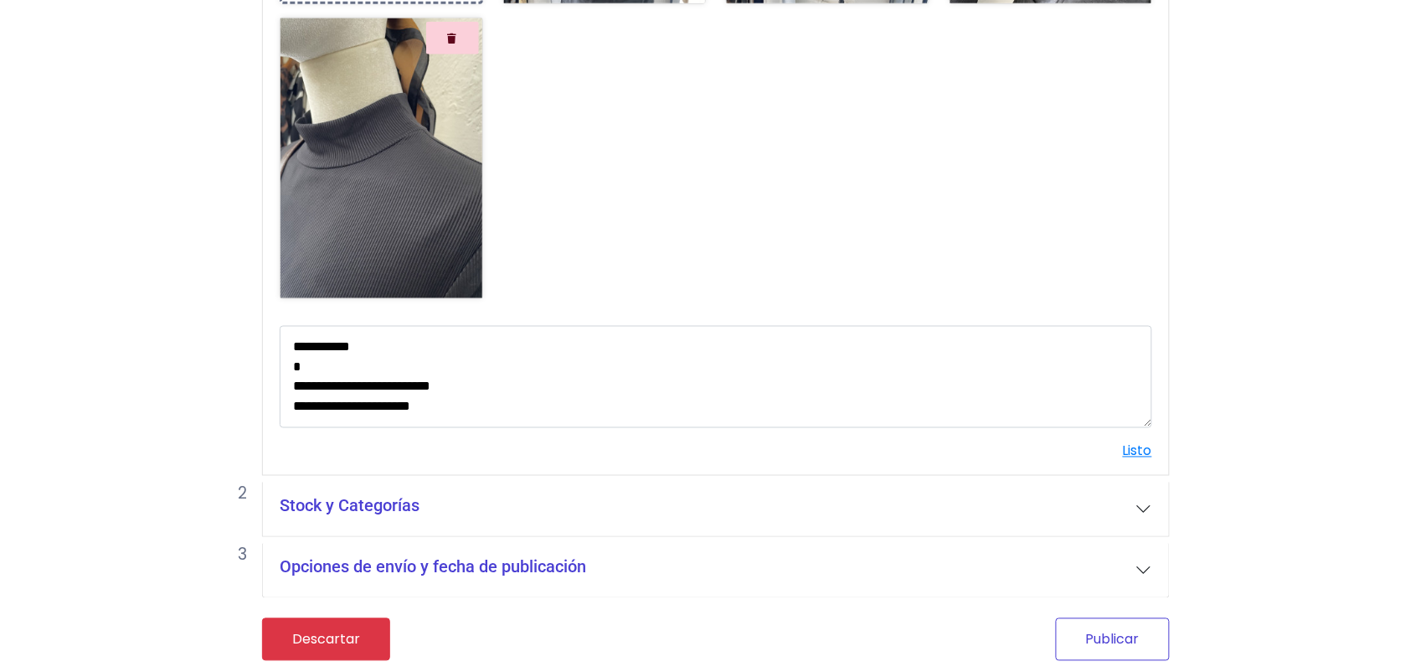
click at [1150, 643] on button "Publicar" at bounding box center [1113, 639] width 114 height 43
